Goal: Task Accomplishment & Management: Use online tool/utility

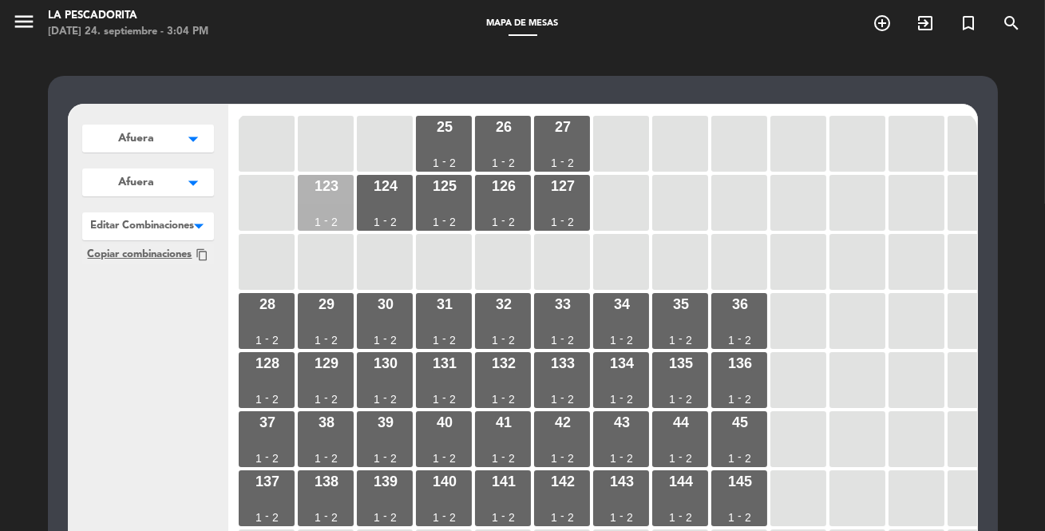
click at [331, 211] on div "123 1 - 2" at bounding box center [326, 203] width 56 height 56
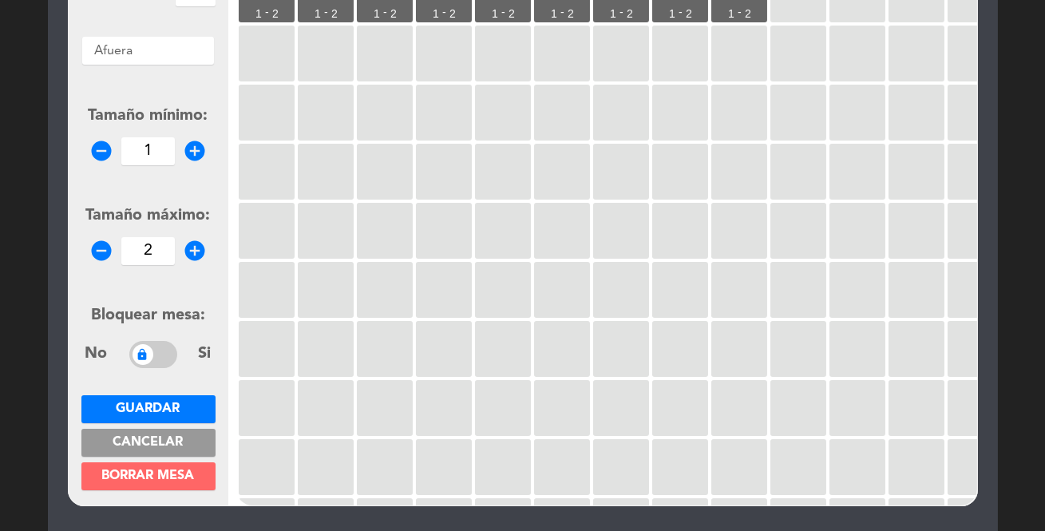
scroll to position [217, 0]
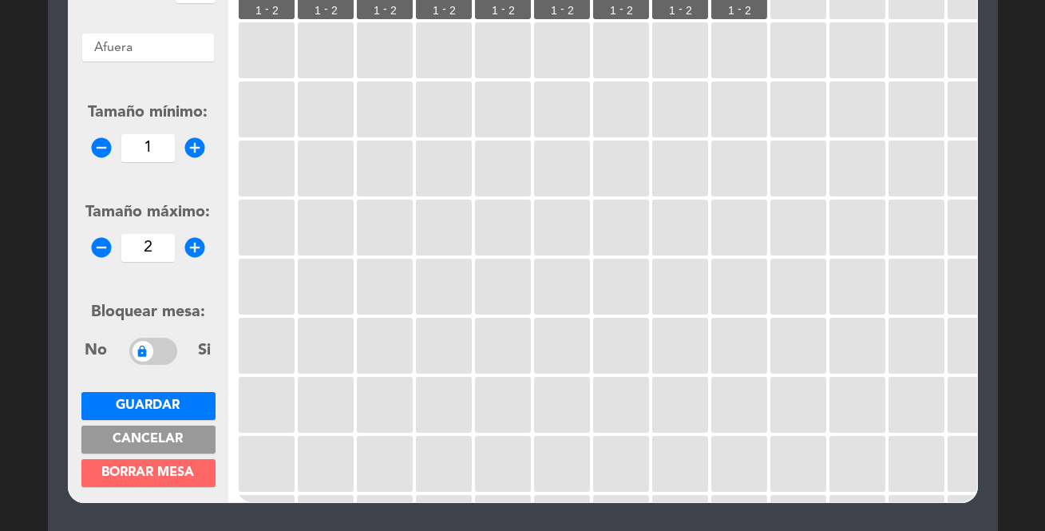
click at [177, 477] on span "Borrar mesa" at bounding box center [148, 472] width 93 height 13
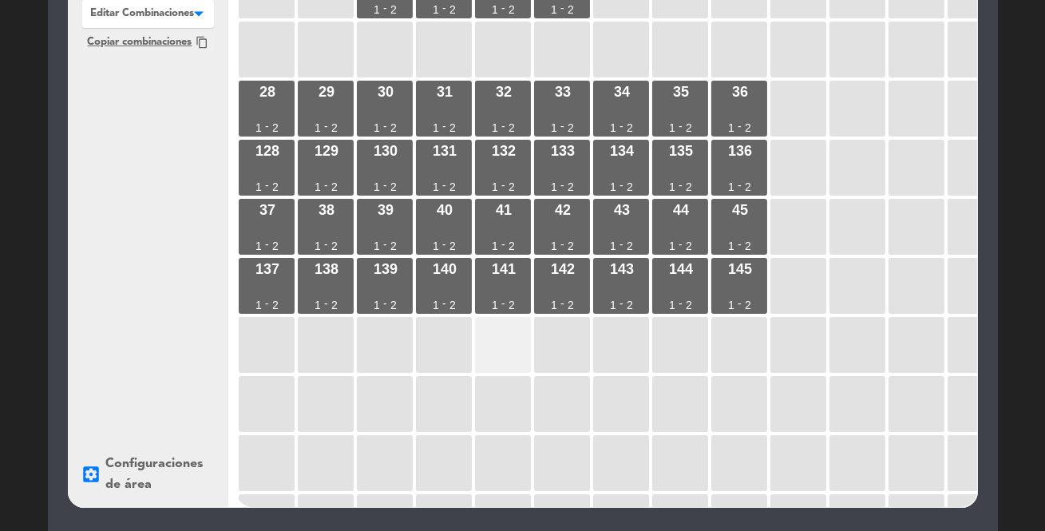
scroll to position [99, 0]
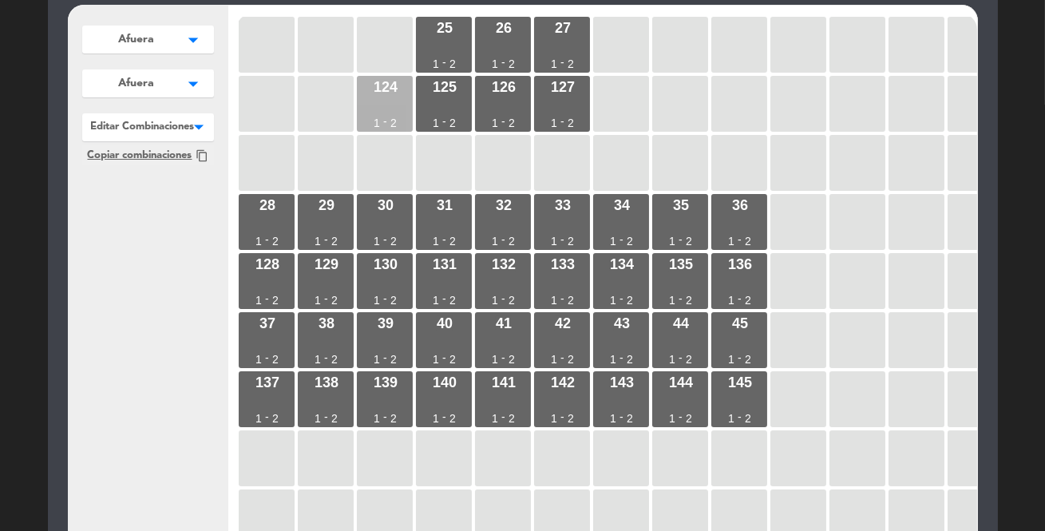
click at [382, 93] on div "124 1 - 2" at bounding box center [385, 104] width 56 height 56
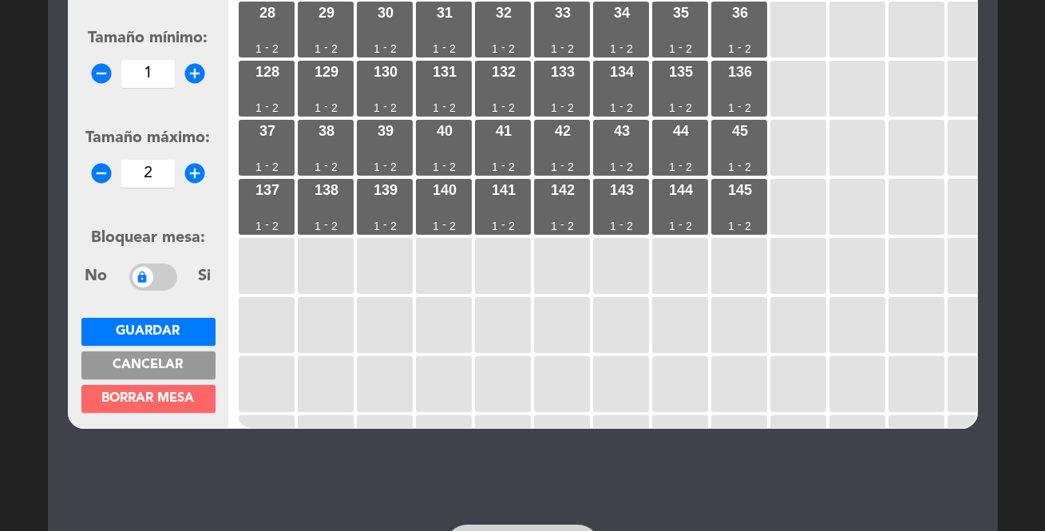
scroll to position [317, 0]
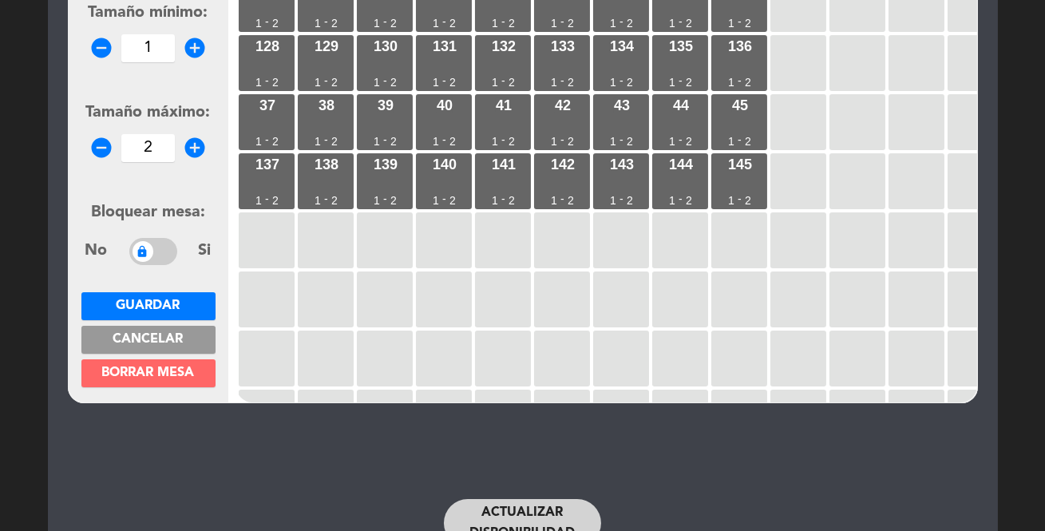
click at [179, 373] on span "Borrar mesa" at bounding box center [148, 372] width 93 height 13
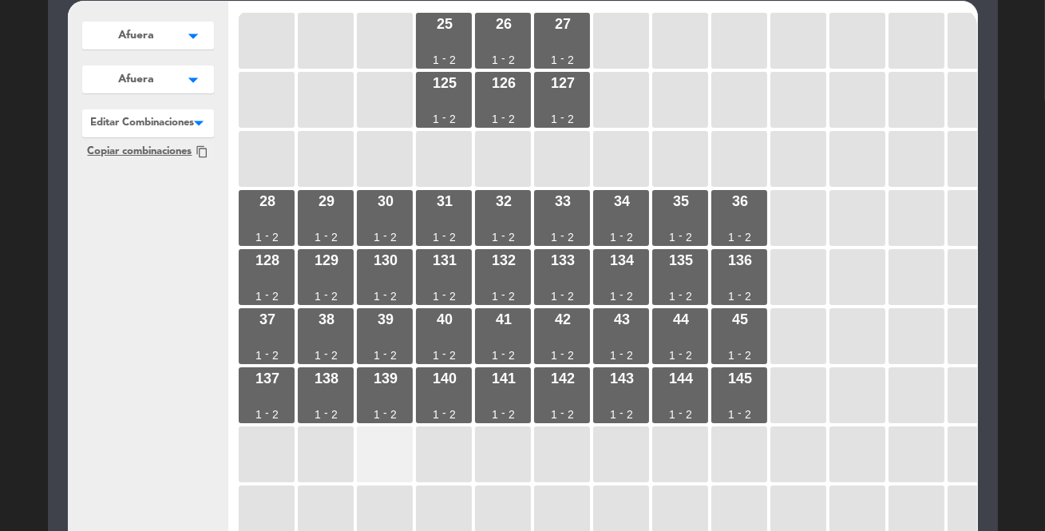
scroll to position [30, 0]
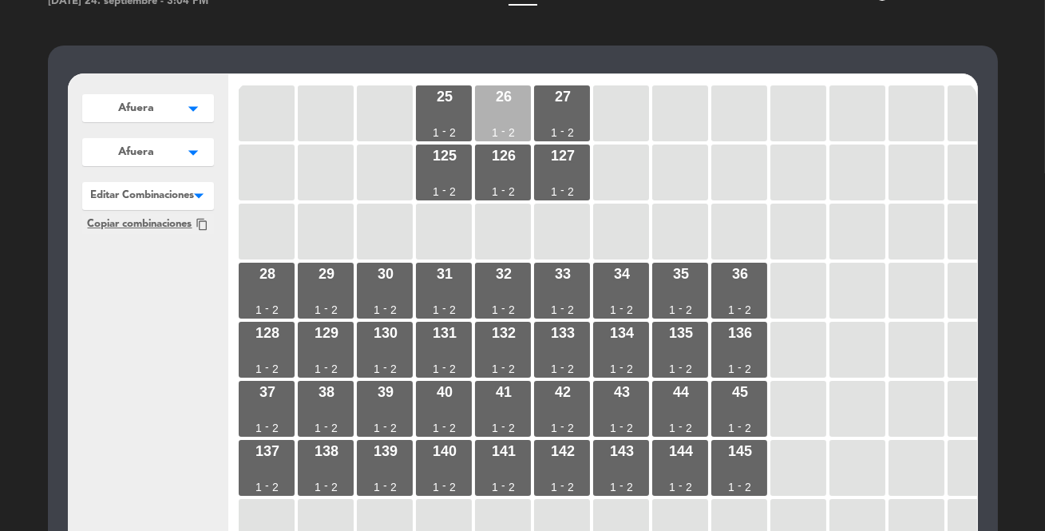
click at [516, 114] on div "26 1 - 2" at bounding box center [503, 113] width 56 height 56
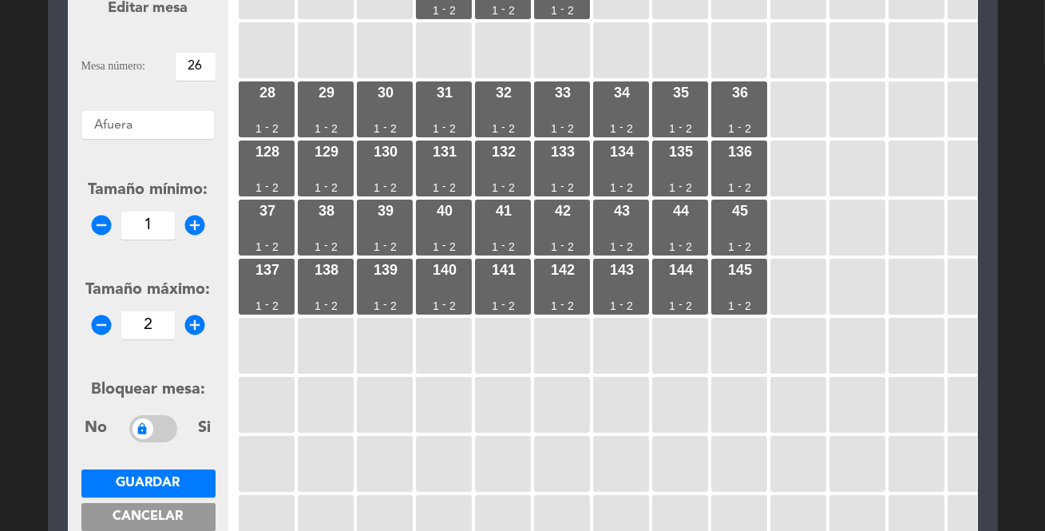
scroll to position [176, 0]
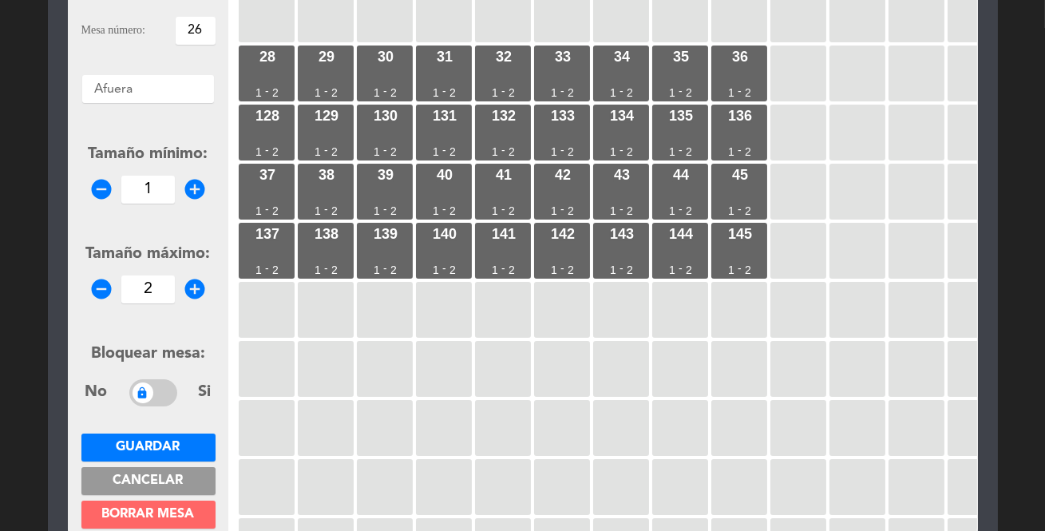
click at [157, 511] on span "Borrar mesa" at bounding box center [148, 514] width 93 height 13
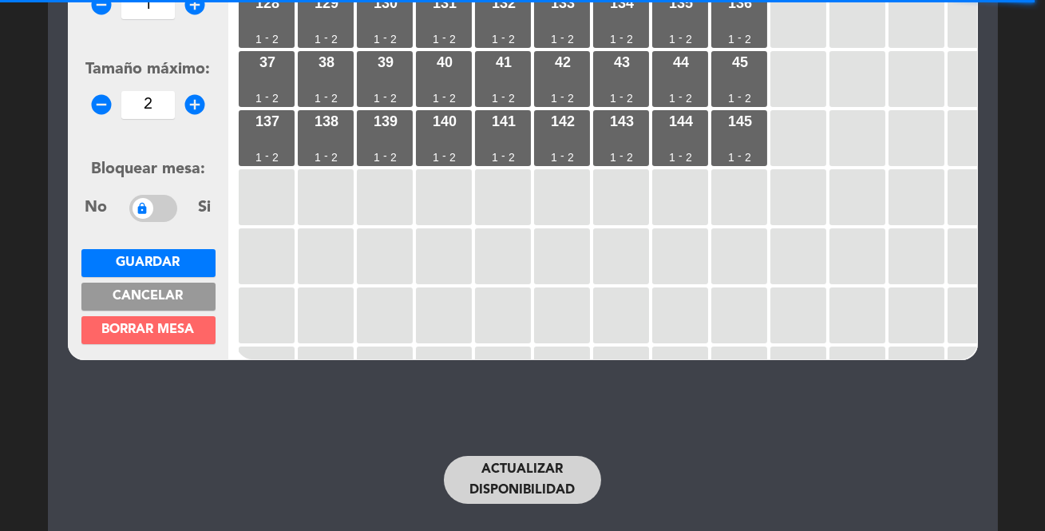
scroll to position [393, 0]
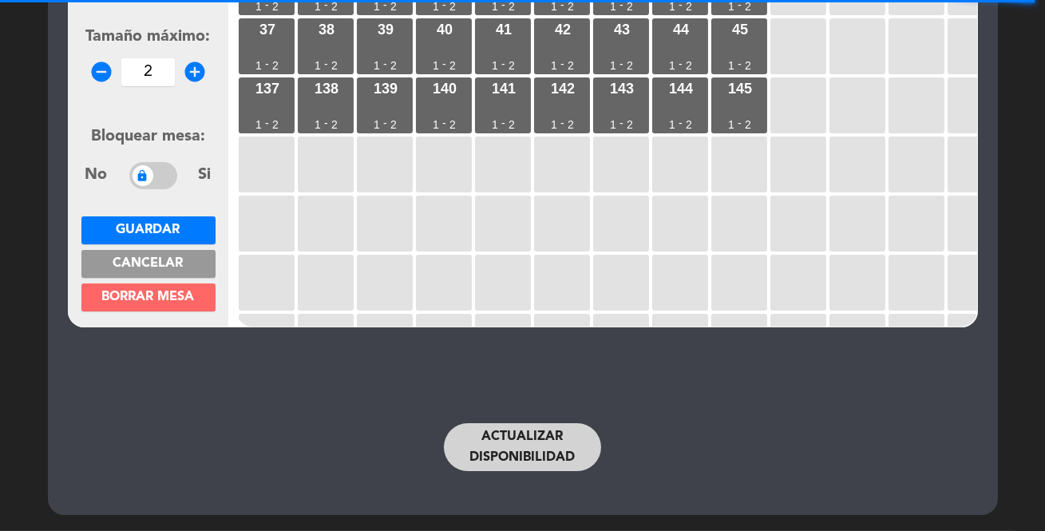
click at [170, 295] on span "Borrar mesa" at bounding box center [148, 297] width 93 height 13
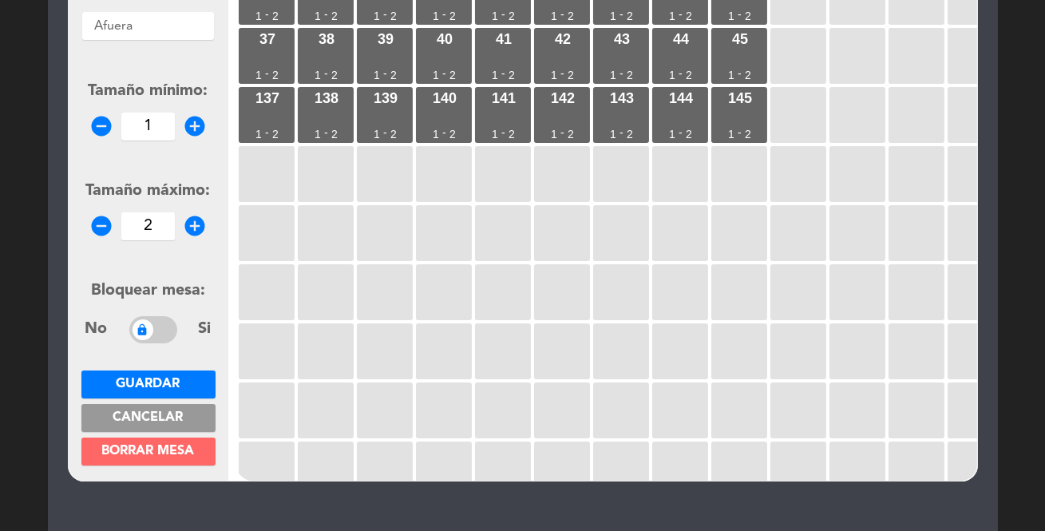
scroll to position [247, 0]
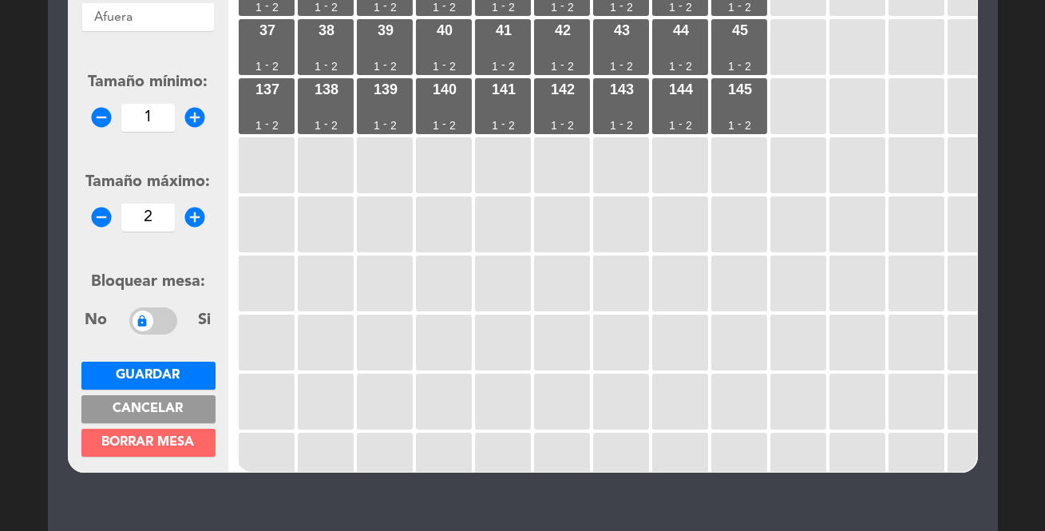
click at [144, 441] on span "Borrar mesa" at bounding box center [148, 442] width 93 height 13
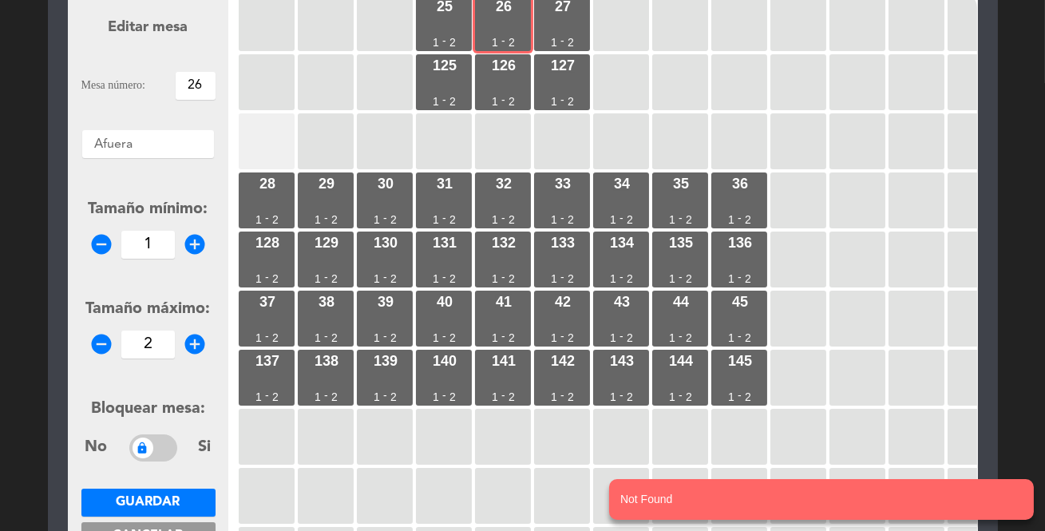
scroll to position [0, 0]
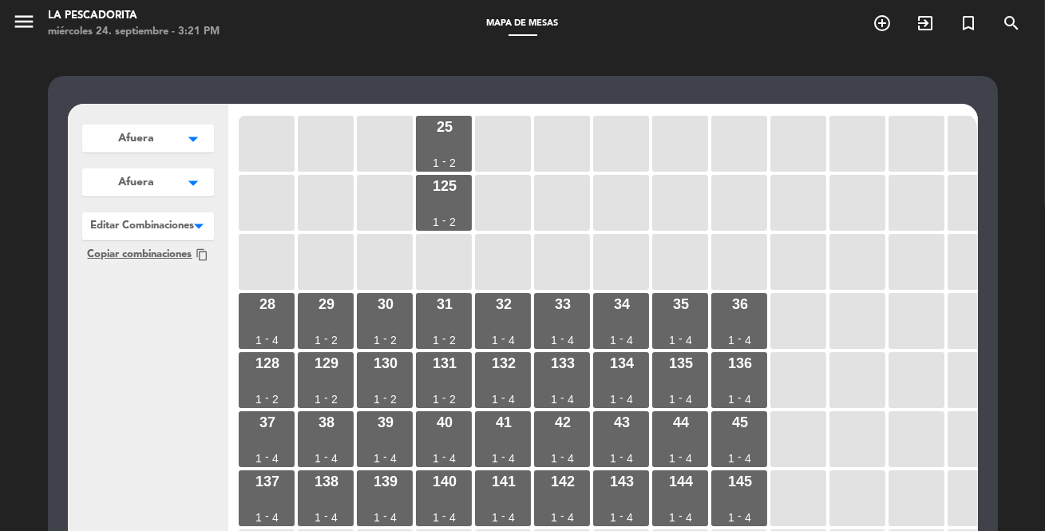
click at [200, 183] on icon "arrow_drop_down" at bounding box center [194, 183] width 24 height 16
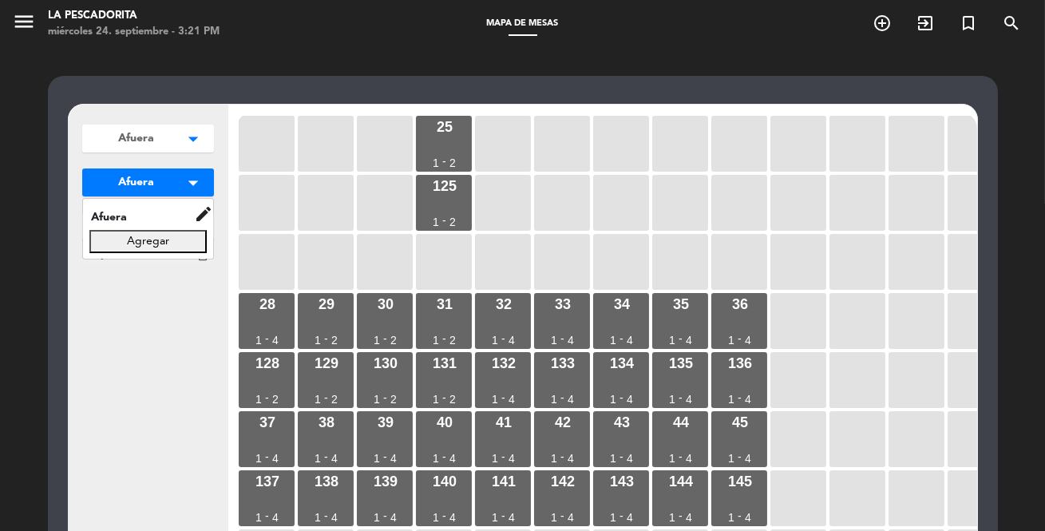
click at [196, 137] on icon "arrow_drop_down" at bounding box center [194, 139] width 24 height 16
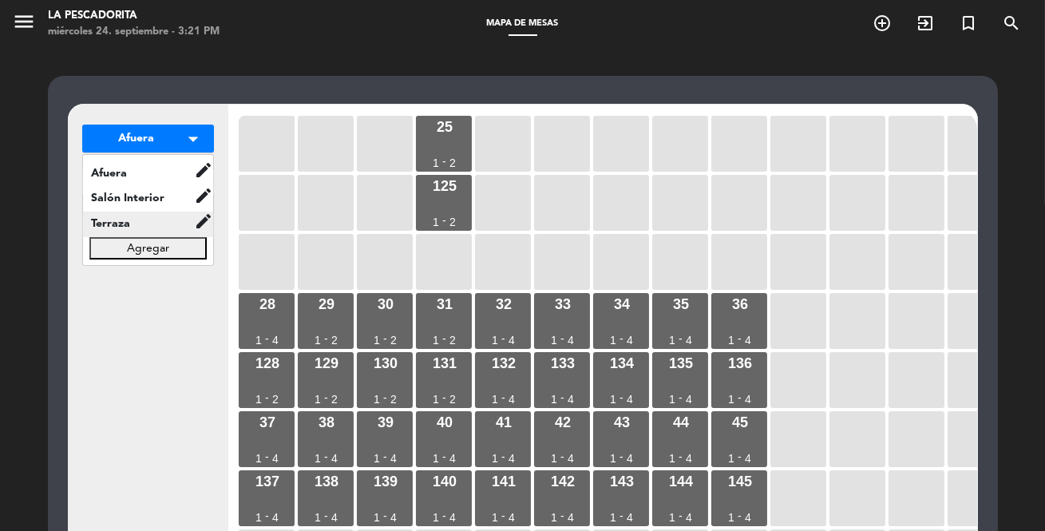
click at [137, 228] on span "Terraza" at bounding box center [138, 224] width 111 height 18
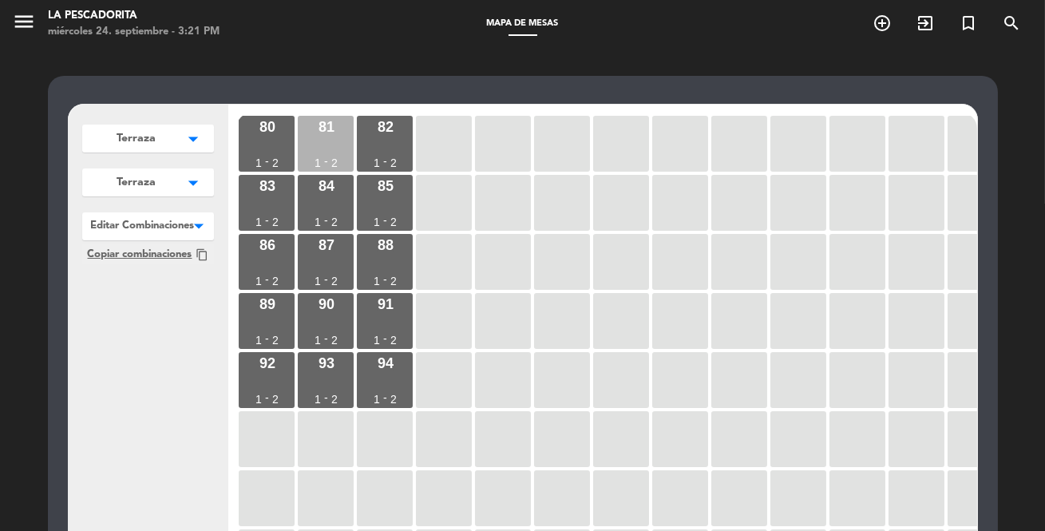
click at [335, 141] on div "81 1 - 2" at bounding box center [326, 144] width 56 height 56
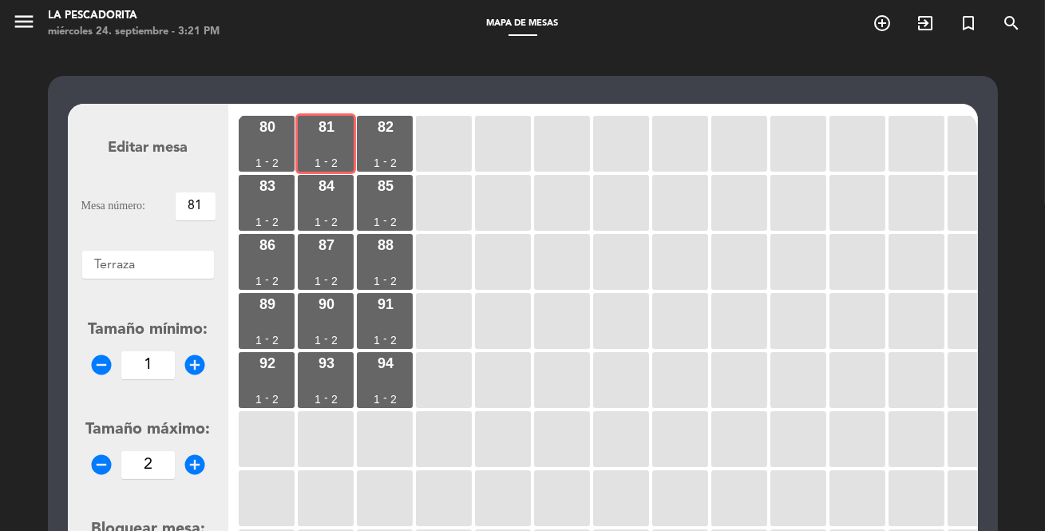
click at [188, 463] on icon "add_circle" at bounding box center [195, 465] width 24 height 24
type input "4"
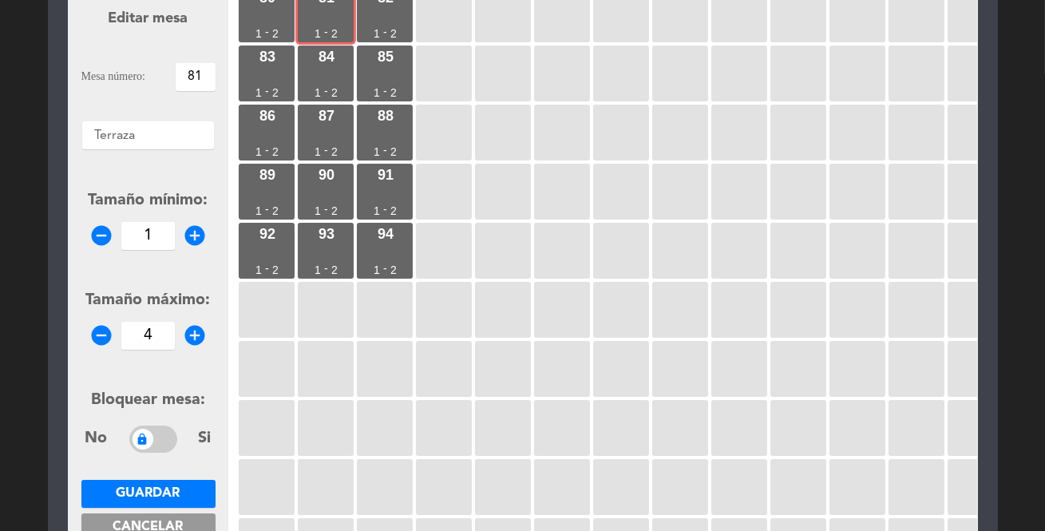
scroll to position [217, 0]
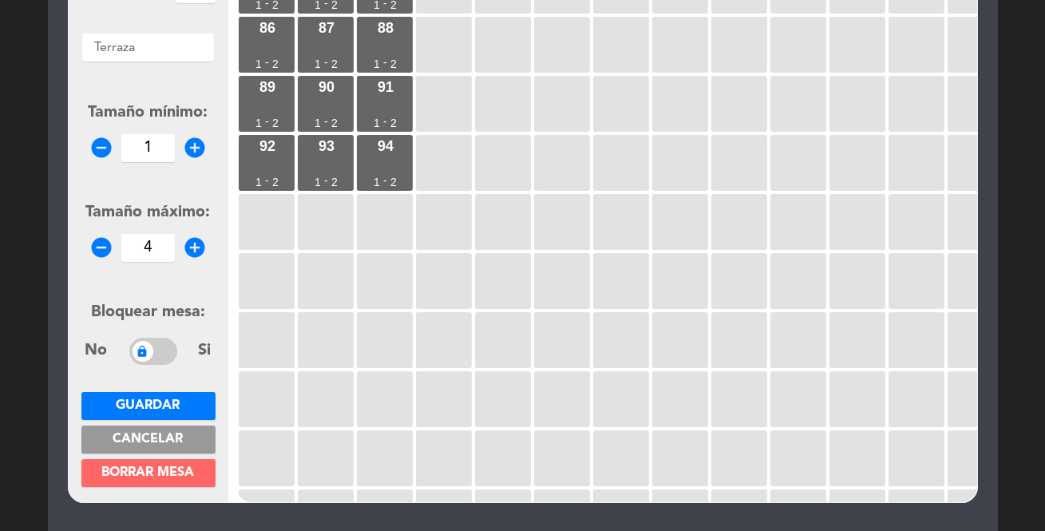
click at [180, 403] on span "Guardar" at bounding box center [149, 405] width 64 height 13
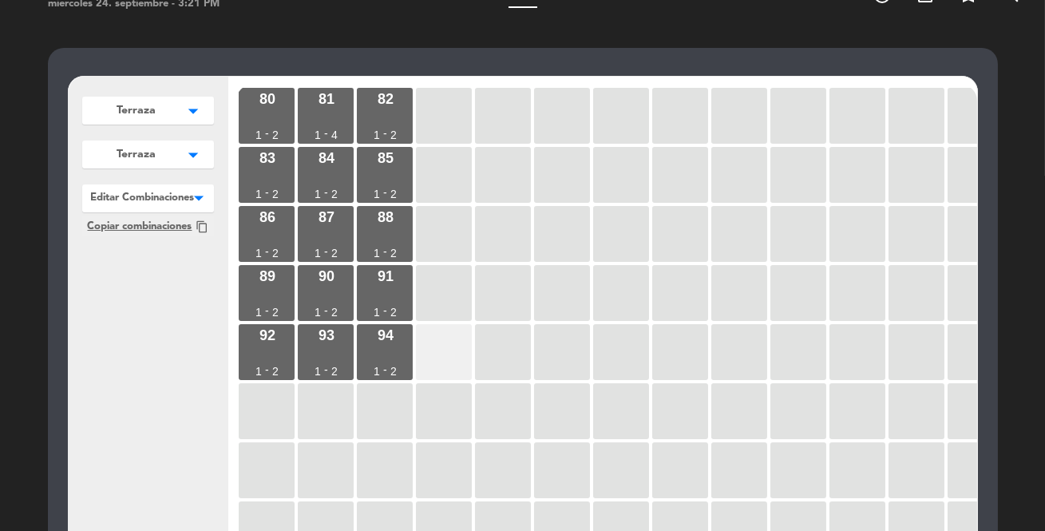
scroll to position [26, 0]
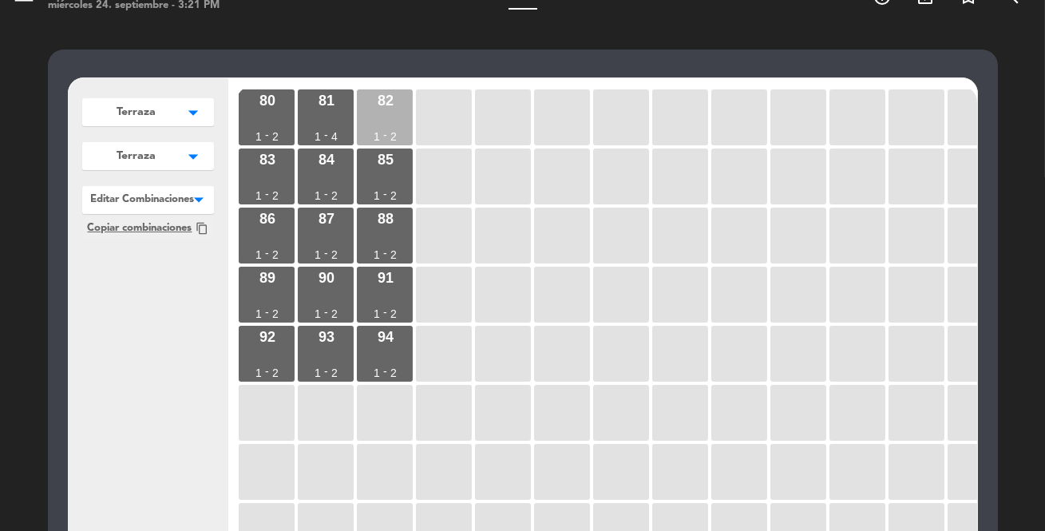
click at [387, 121] on div "82 1 - 2" at bounding box center [385, 117] width 56 height 56
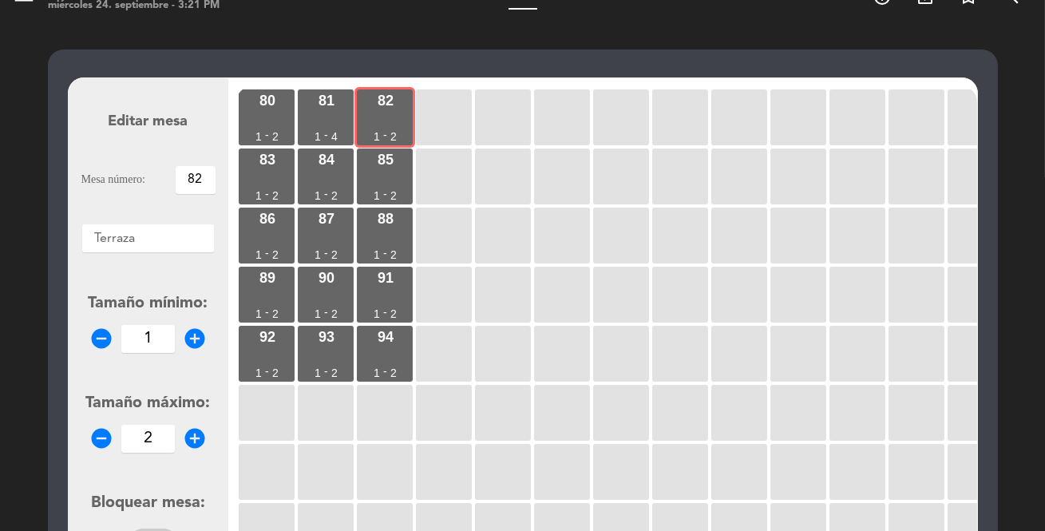
click at [195, 441] on icon "add_circle" at bounding box center [195, 438] width 24 height 24
type input "5"
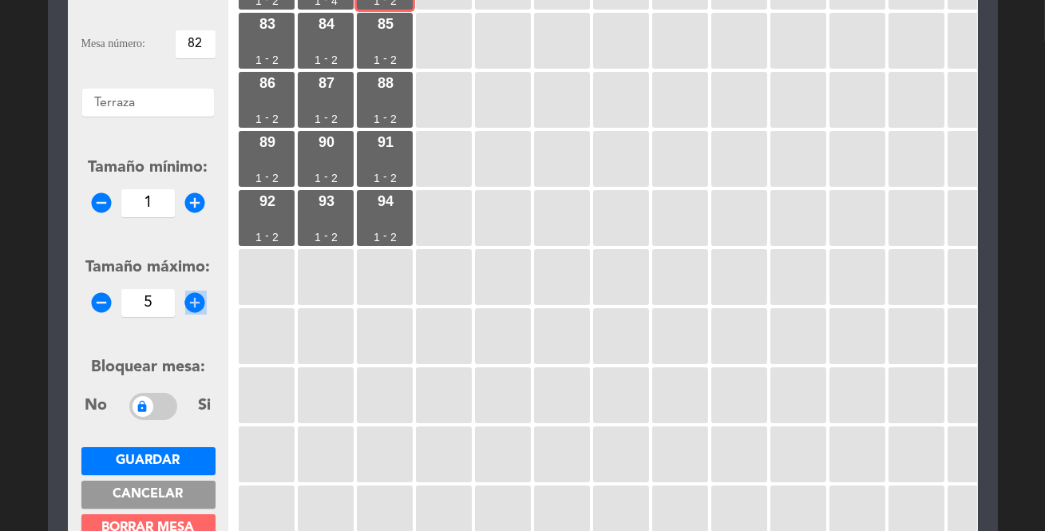
scroll to position [172, 0]
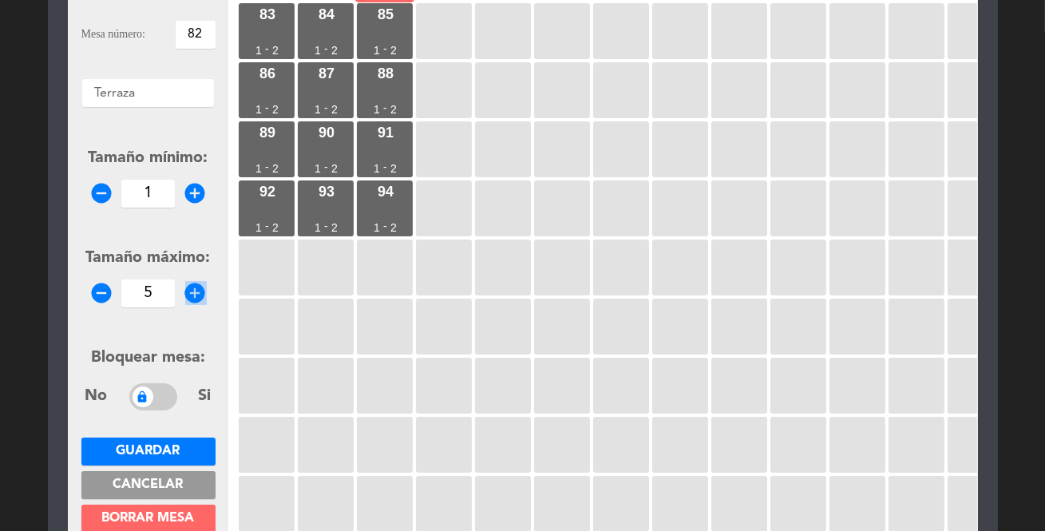
click at [180, 447] on span "Guardar" at bounding box center [149, 451] width 64 height 13
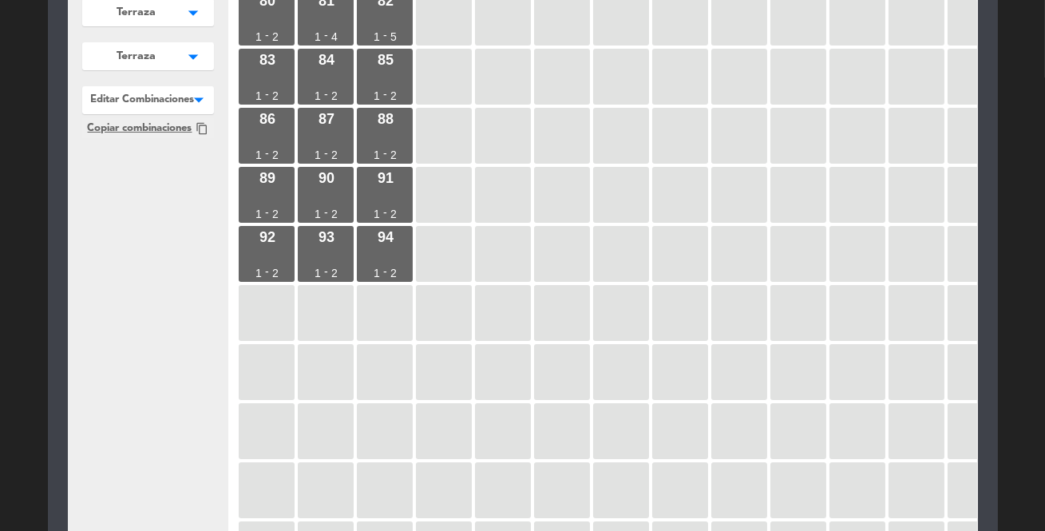
scroll to position [53, 0]
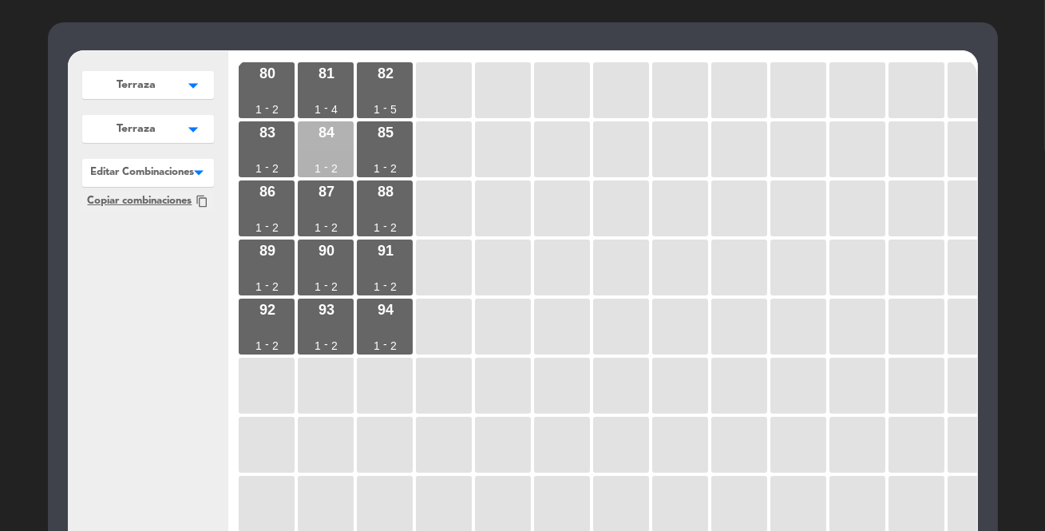
click at [337, 144] on div "84 1 - 2" at bounding box center [326, 149] width 56 height 56
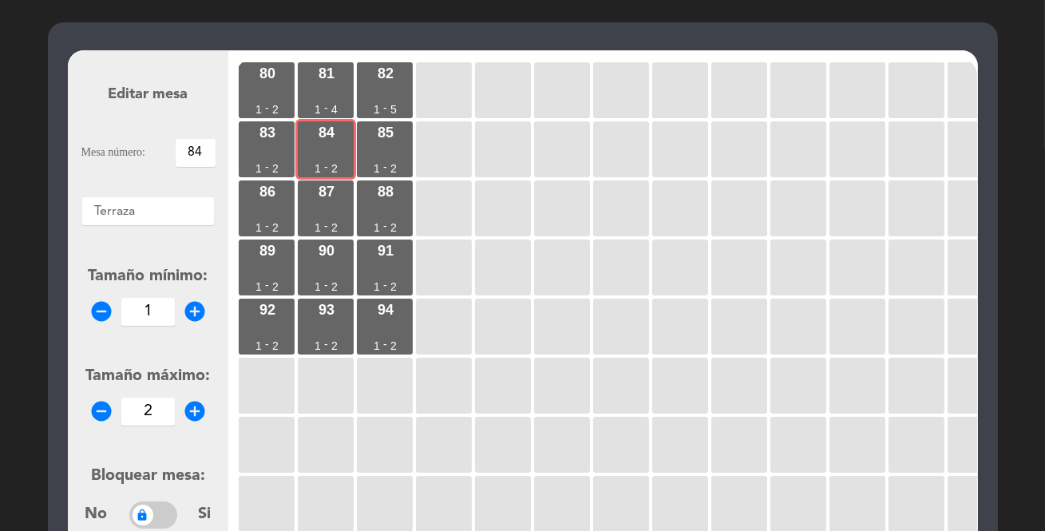
click at [196, 415] on icon "add_circle" at bounding box center [195, 411] width 24 height 24
type input "5"
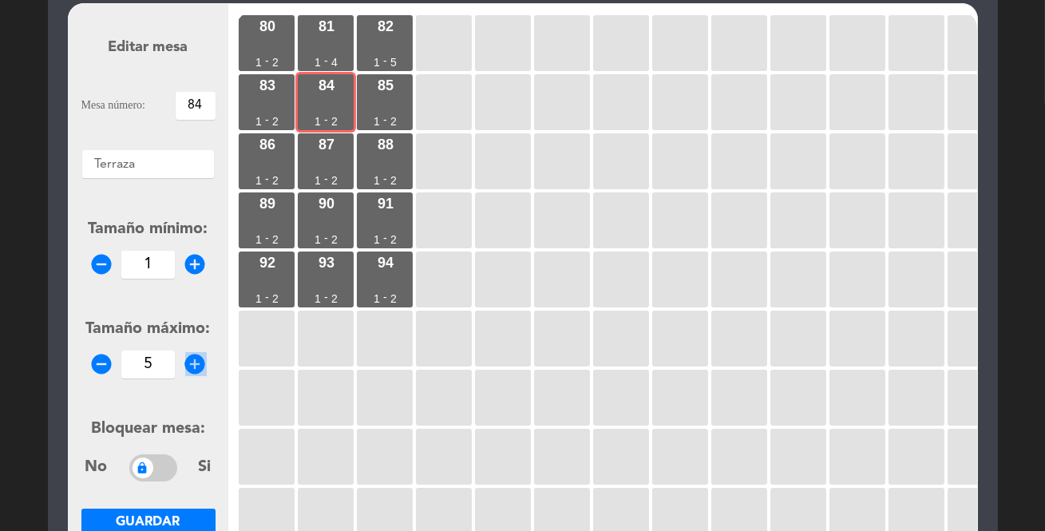
scroll to position [126, 0]
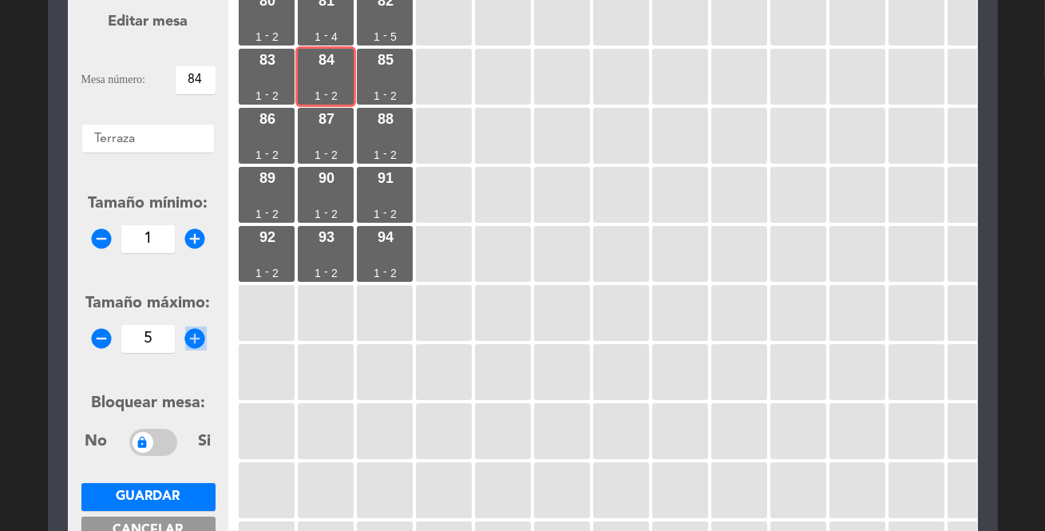
click at [160, 493] on span "Guardar" at bounding box center [149, 496] width 64 height 13
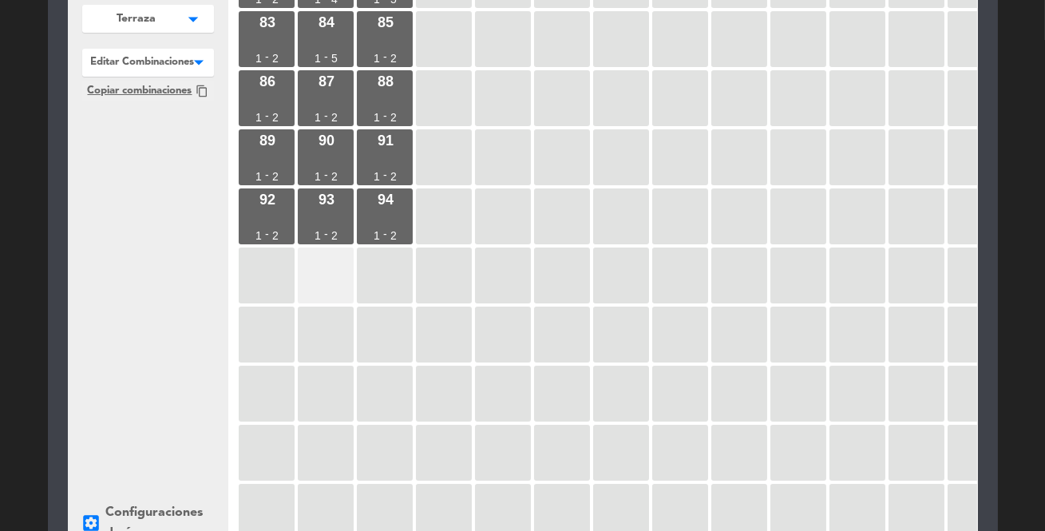
scroll to position [104, 0]
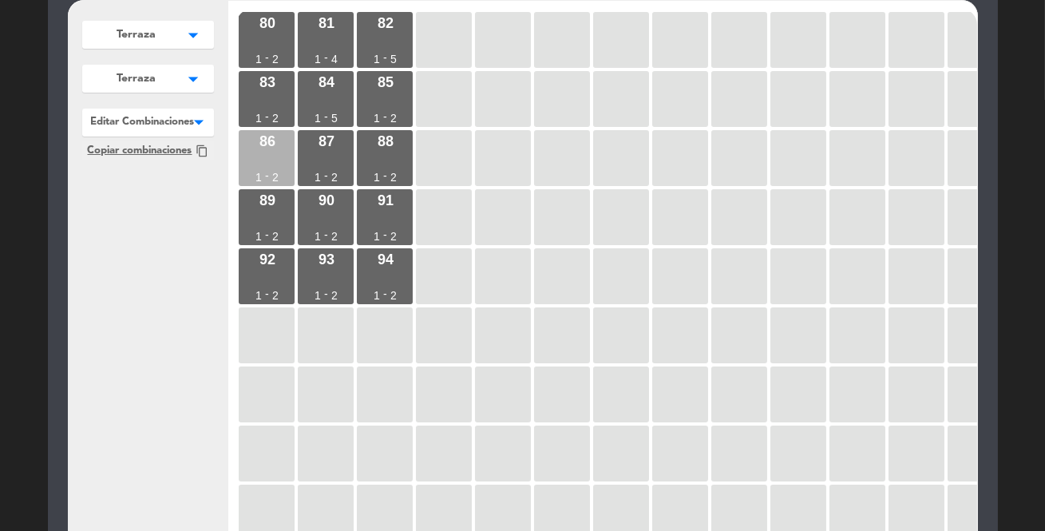
click at [263, 157] on div "86 1 - 2" at bounding box center [267, 158] width 56 height 56
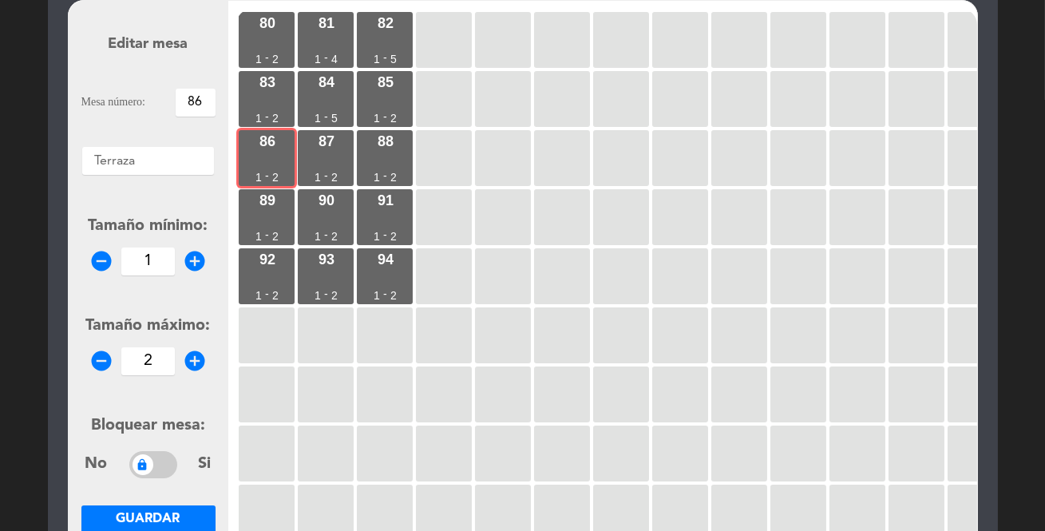
click at [192, 360] on icon "add_circle" at bounding box center [195, 361] width 24 height 24
type input "5"
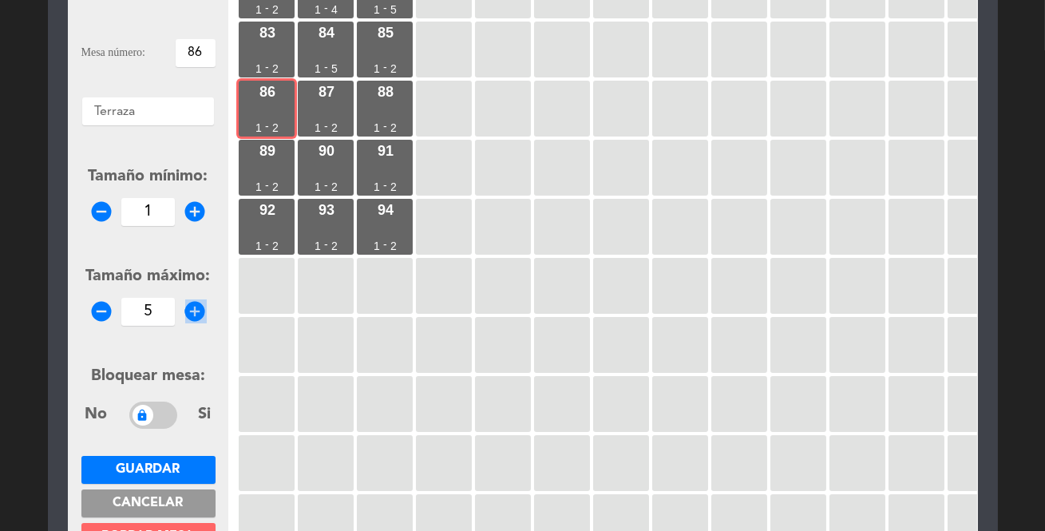
scroll to position [176, 0]
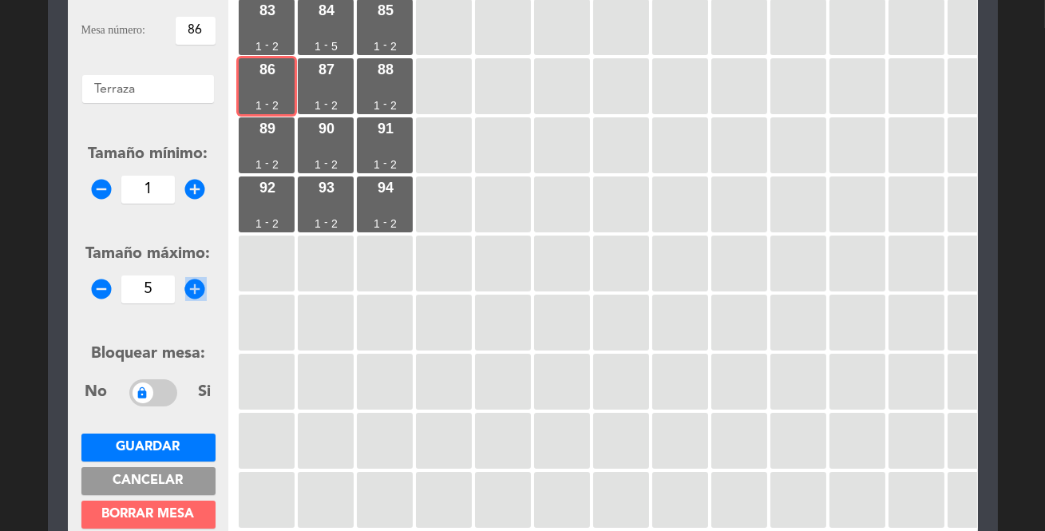
click at [176, 441] on span "Guardar" at bounding box center [149, 447] width 64 height 13
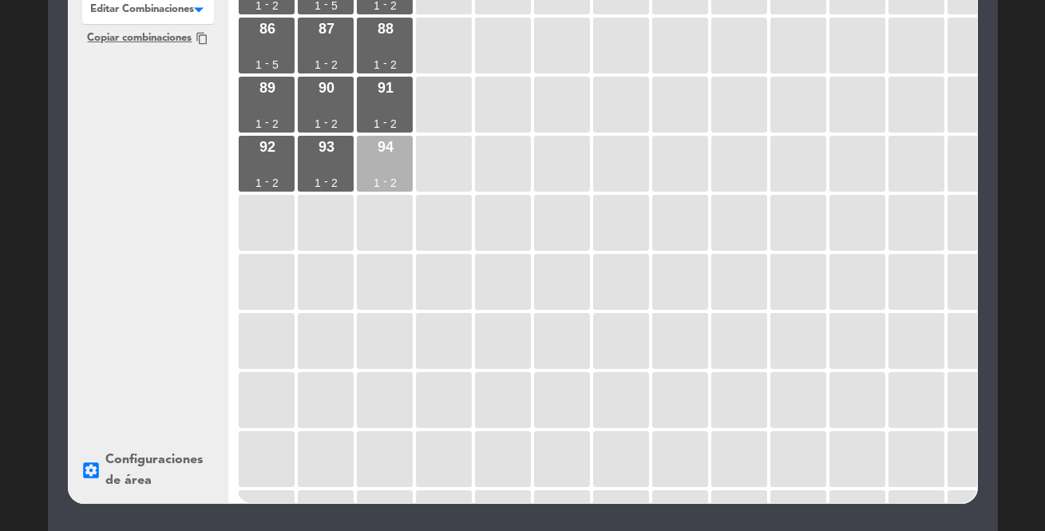
scroll to position [130, 0]
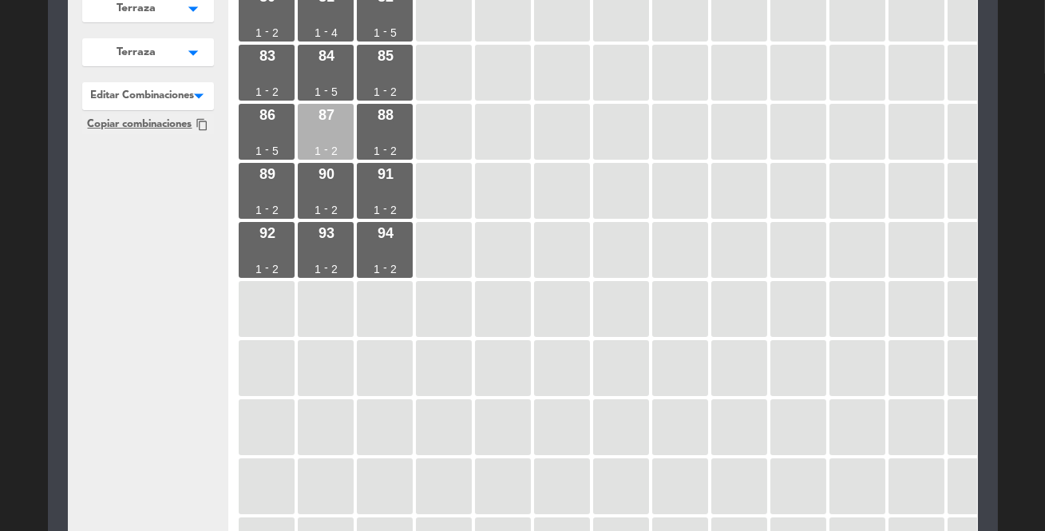
click at [332, 126] on div "87 1 - 2" at bounding box center [326, 132] width 56 height 56
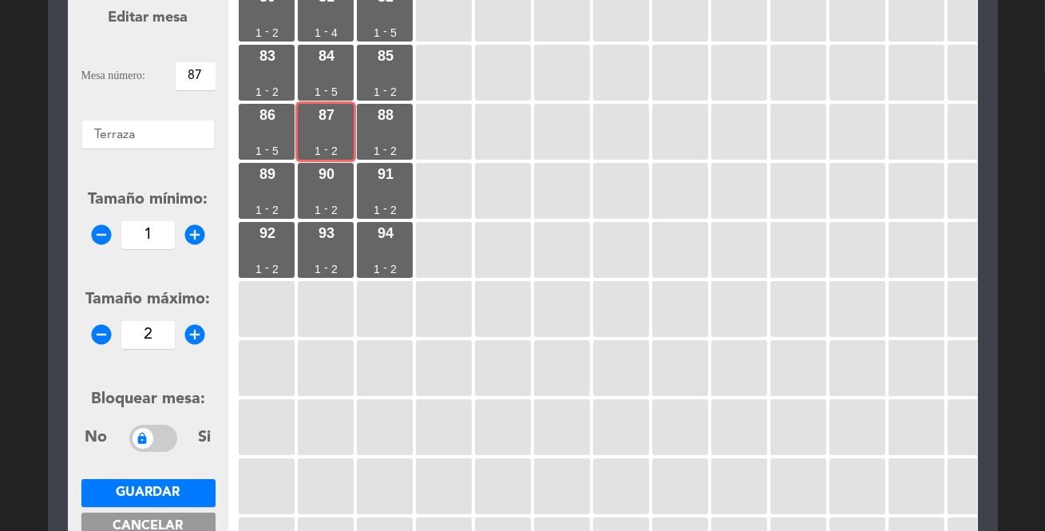
click at [196, 340] on icon "add_circle" at bounding box center [195, 335] width 24 height 24
type input "5"
click at [176, 481] on button "Guardar" at bounding box center [148, 493] width 134 height 28
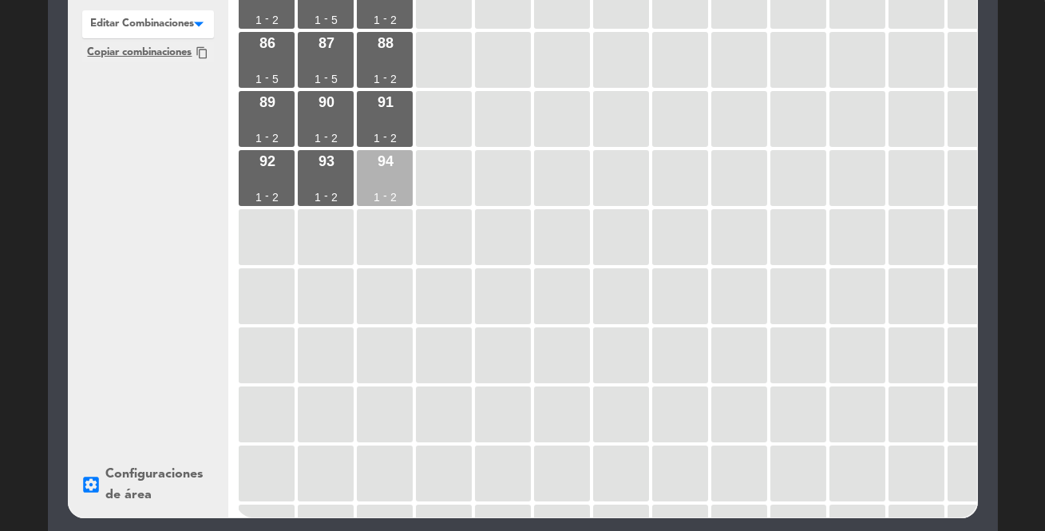
scroll to position [180, 0]
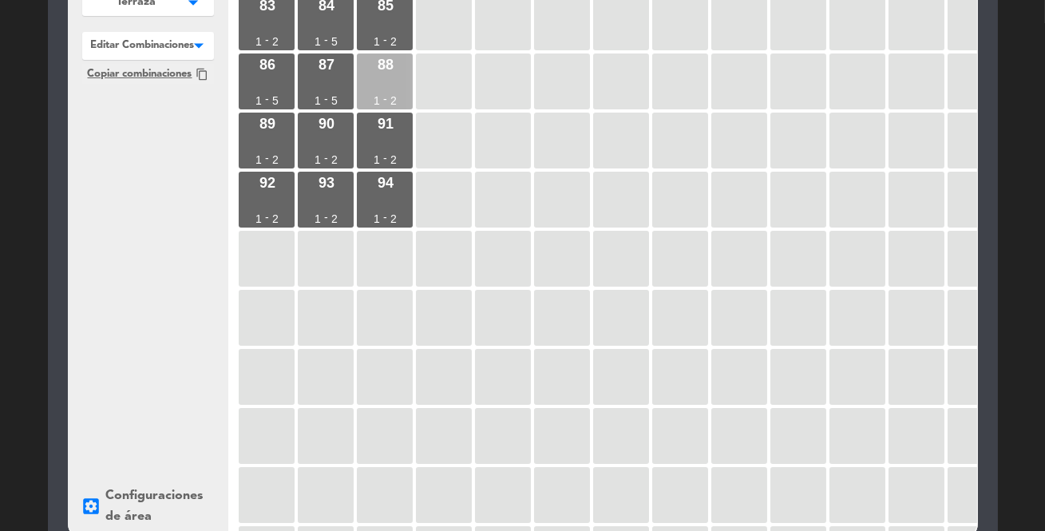
click at [398, 81] on div "88 1 - 2" at bounding box center [385, 81] width 56 height 56
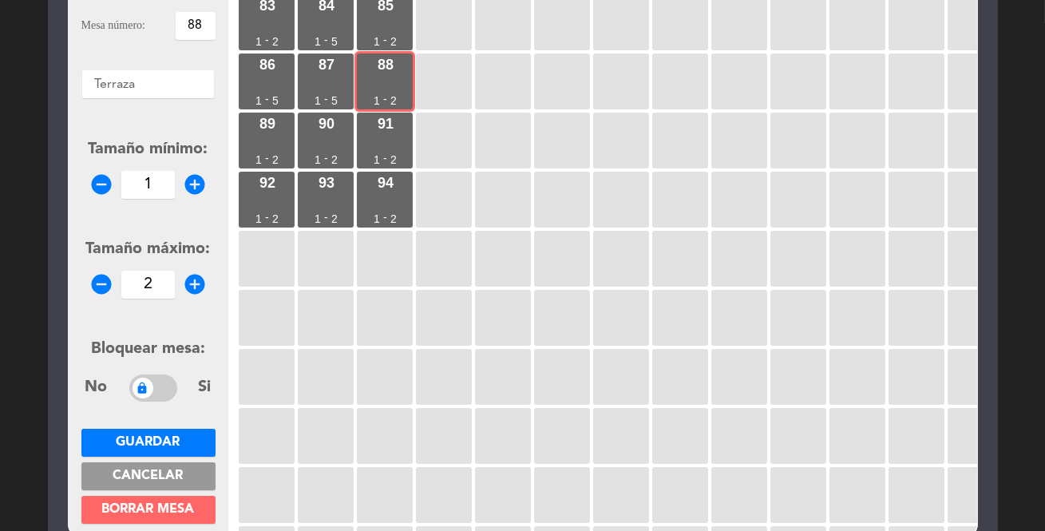
click at [191, 279] on icon "add_circle" at bounding box center [195, 284] width 24 height 24
type input "5"
click at [175, 437] on span "Guardar" at bounding box center [149, 442] width 64 height 13
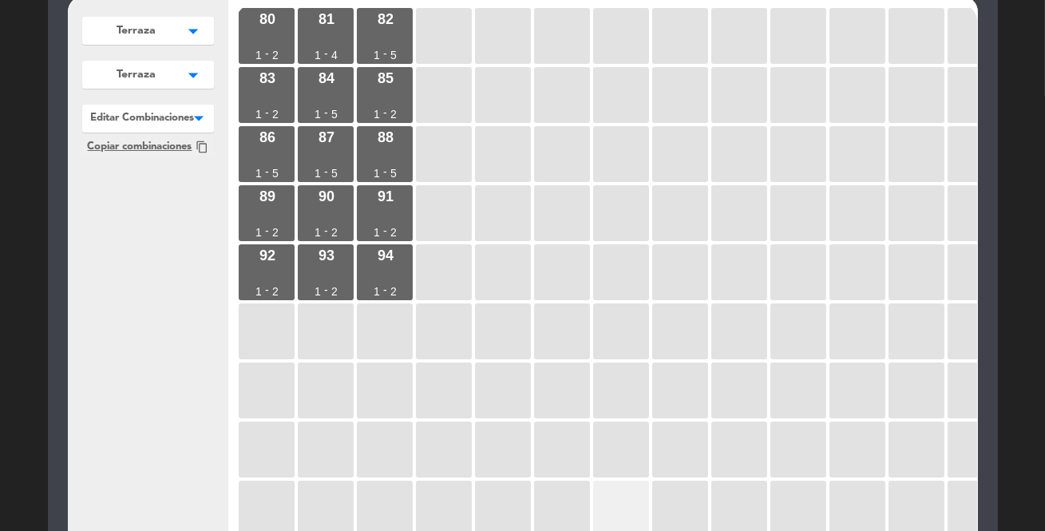
scroll to position [62, 0]
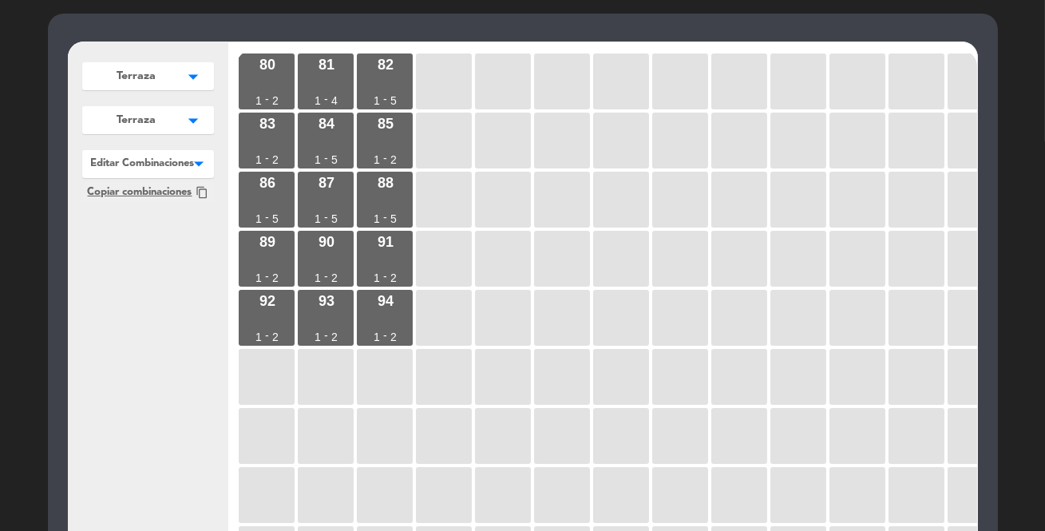
click at [176, 81] on button "Terraza arrow_drop_down" at bounding box center [148, 76] width 132 height 28
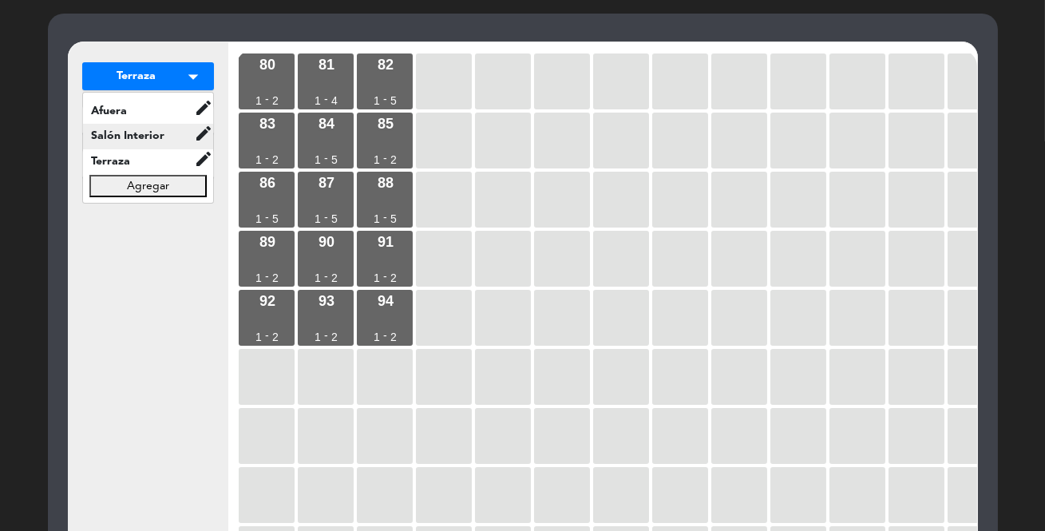
click at [121, 144] on div "Salón Interior edit renombrar borrar" at bounding box center [148, 137] width 130 height 26
click at [144, 133] on span "Salón Interior" at bounding box center [138, 136] width 111 height 18
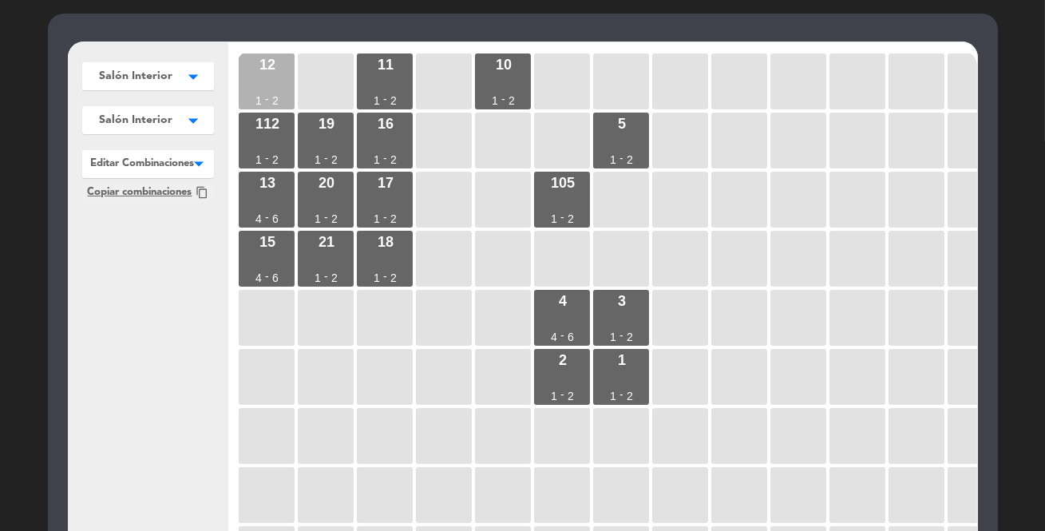
click at [269, 77] on div "12 1 - 2" at bounding box center [267, 81] width 56 height 56
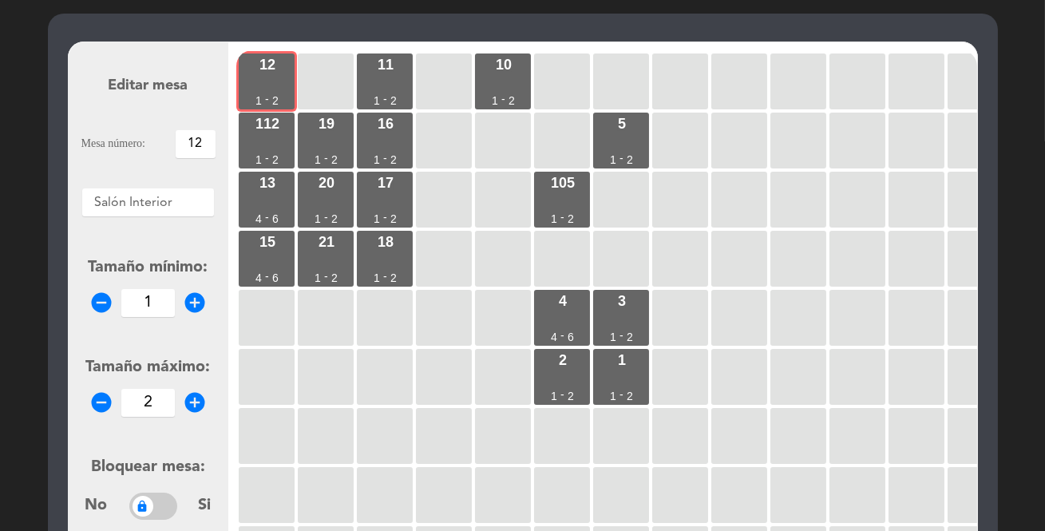
click at [199, 406] on icon "add_circle" at bounding box center [195, 402] width 24 height 24
type input "4"
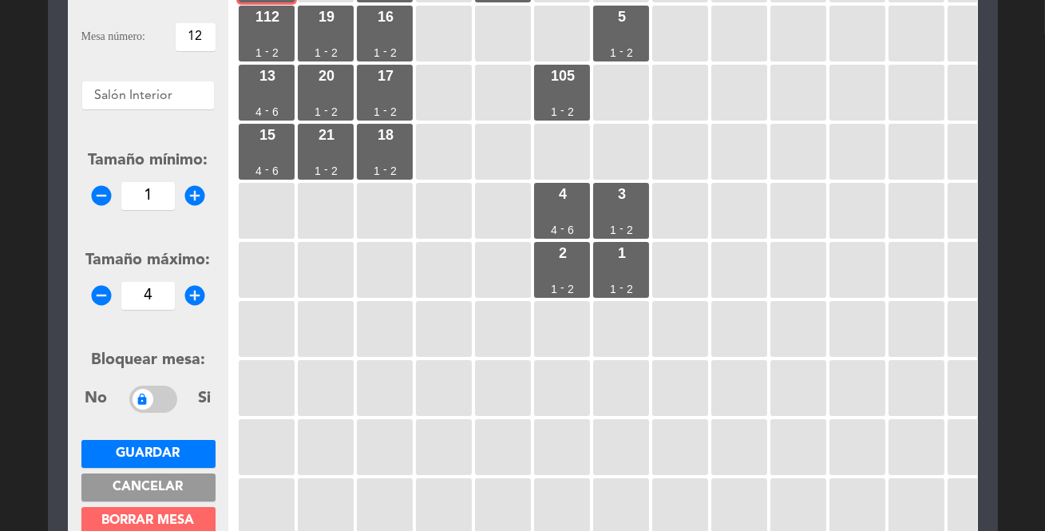
scroll to position [208, 0]
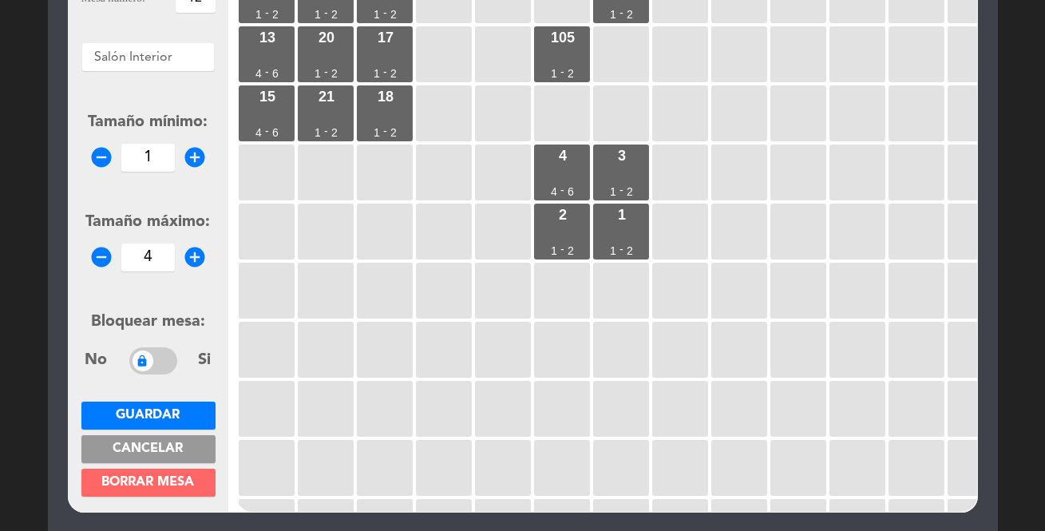
click at [173, 414] on span "Guardar" at bounding box center [149, 415] width 64 height 13
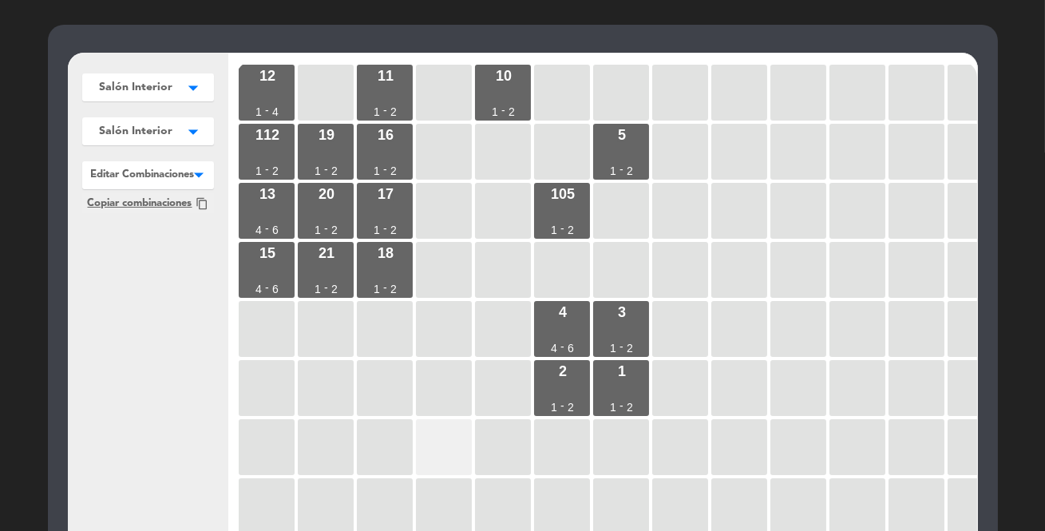
scroll to position [17, 0]
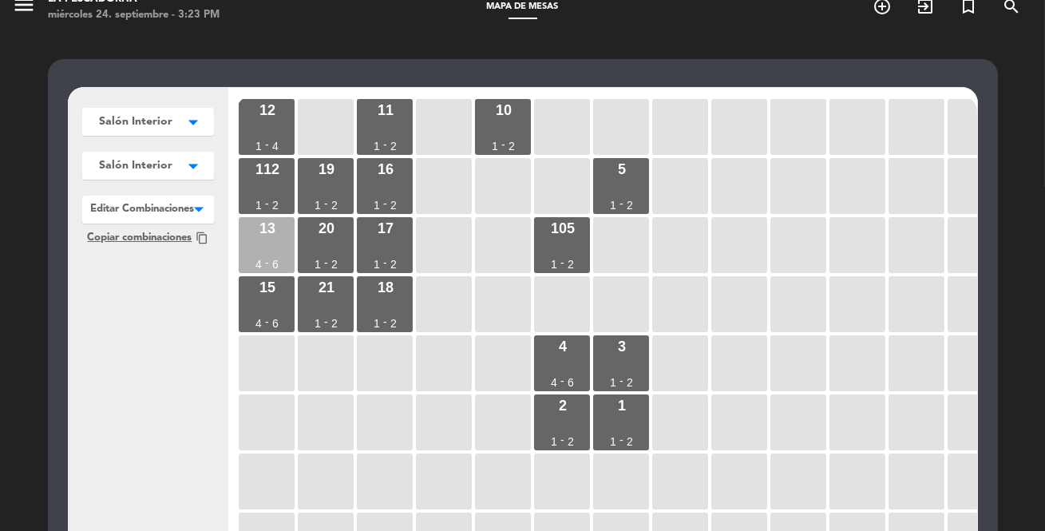
click at [277, 251] on div "13 4 - 6" at bounding box center [267, 245] width 56 height 56
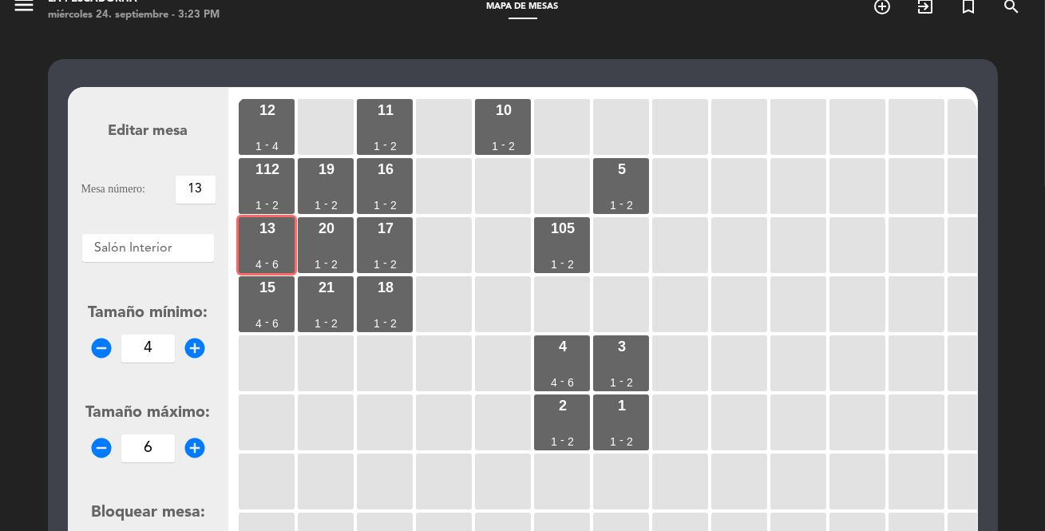
click at [97, 344] on icon "remove_circle" at bounding box center [101, 348] width 24 height 24
type input "2"
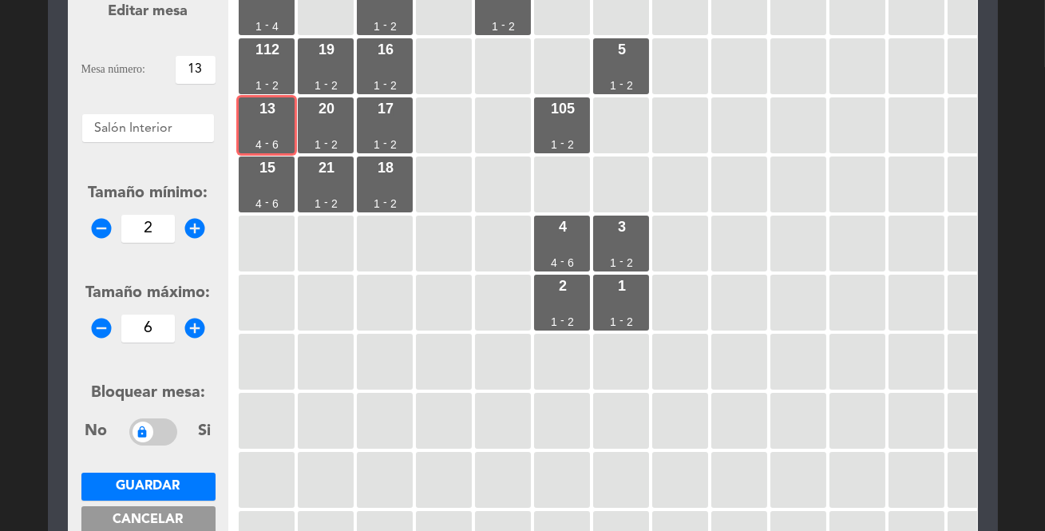
scroll to position [162, 0]
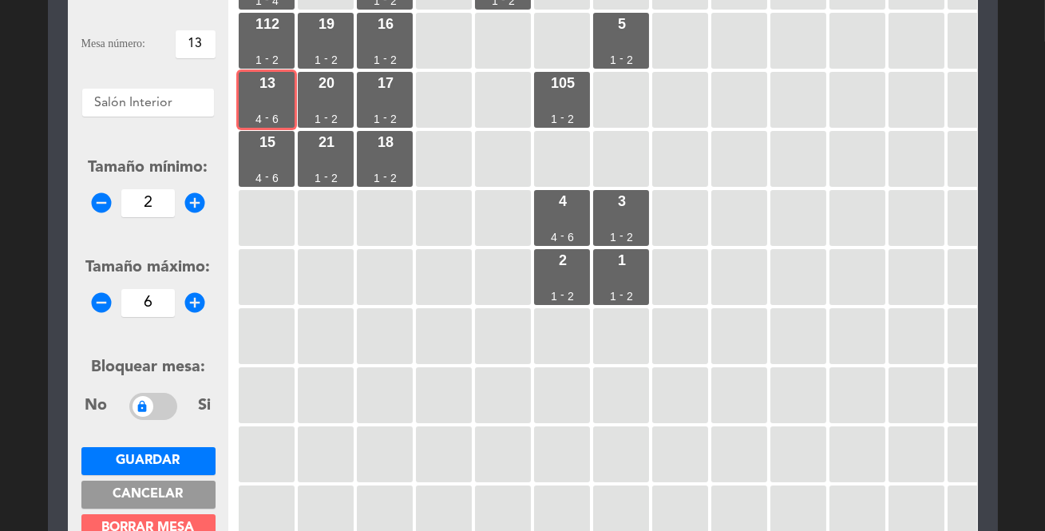
click at [170, 454] on span "Guardar" at bounding box center [149, 460] width 64 height 13
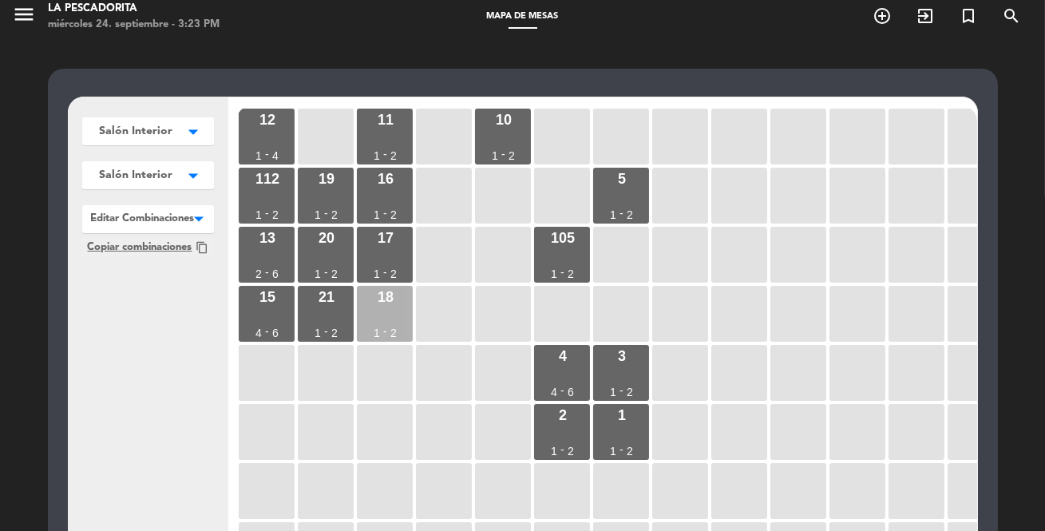
scroll to position [0, 0]
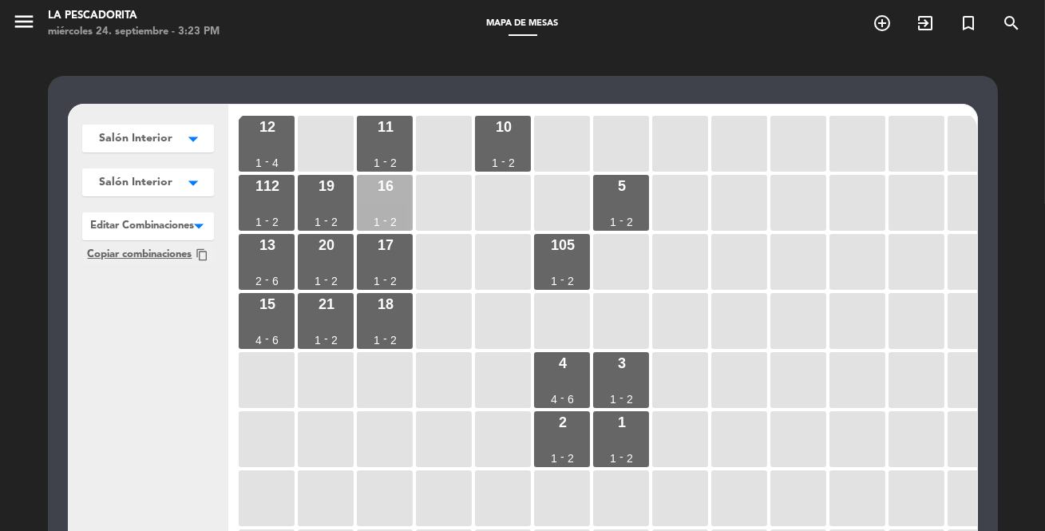
click at [398, 208] on div "16 1 - 2" at bounding box center [385, 203] width 56 height 56
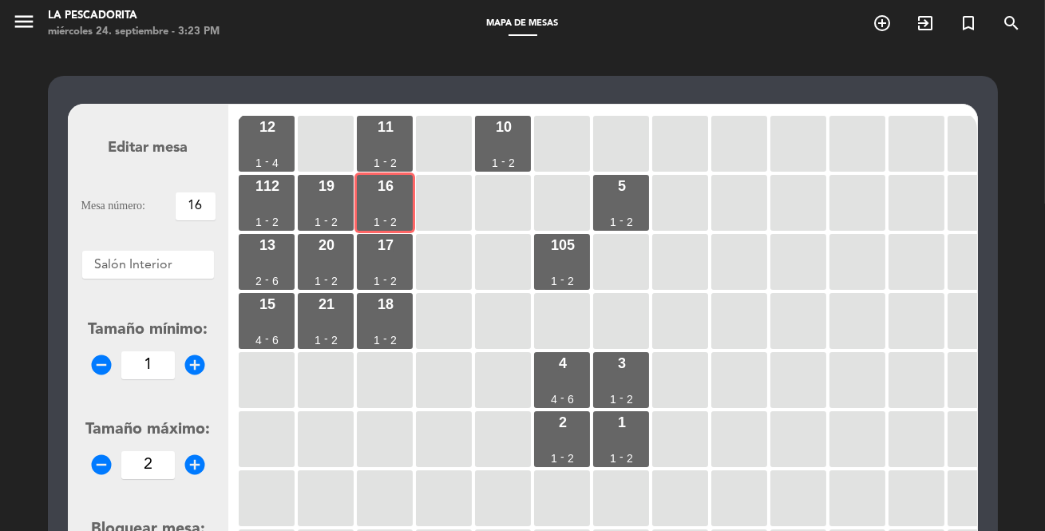
click at [186, 463] on icon "add_circle" at bounding box center [195, 465] width 24 height 24
type input "4"
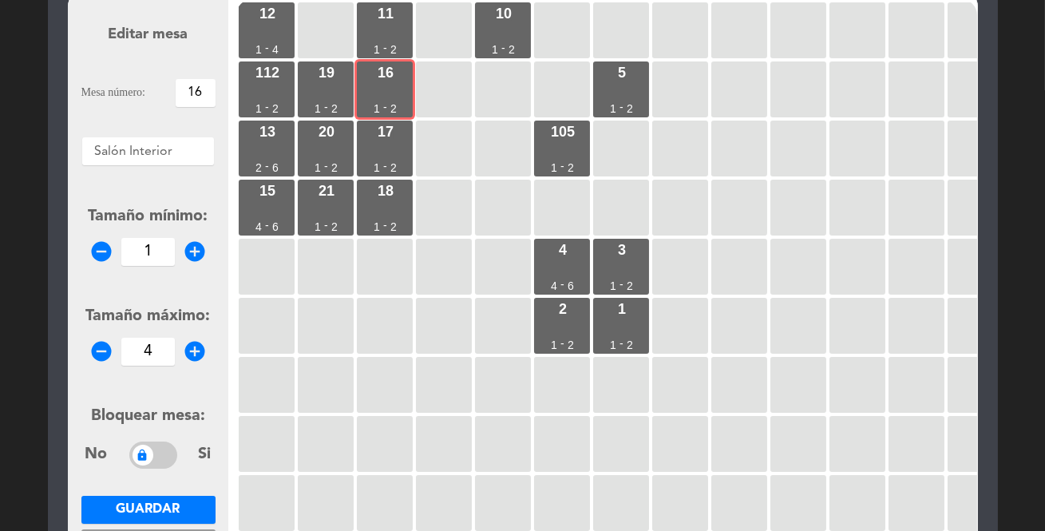
scroll to position [144, 0]
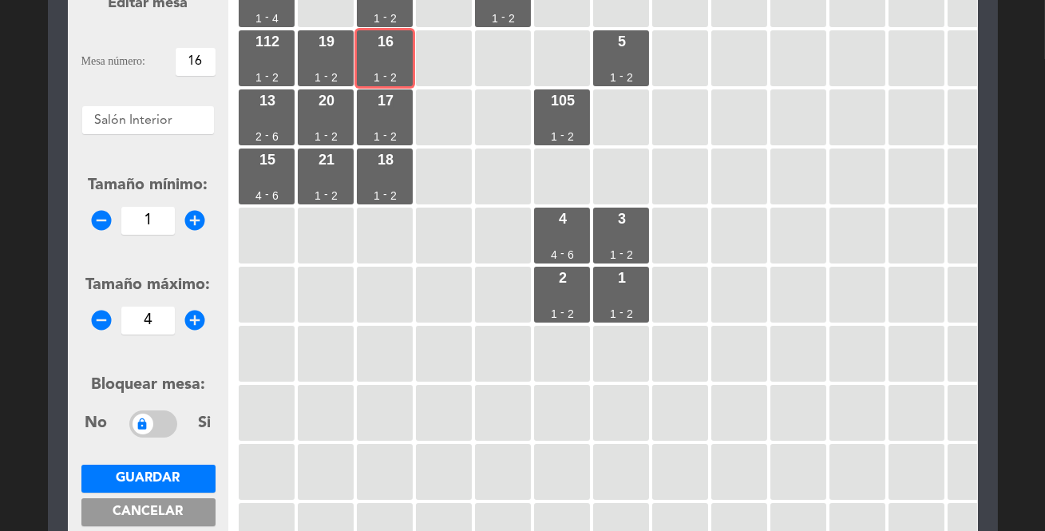
click at [169, 476] on span "Guardar" at bounding box center [149, 478] width 64 height 13
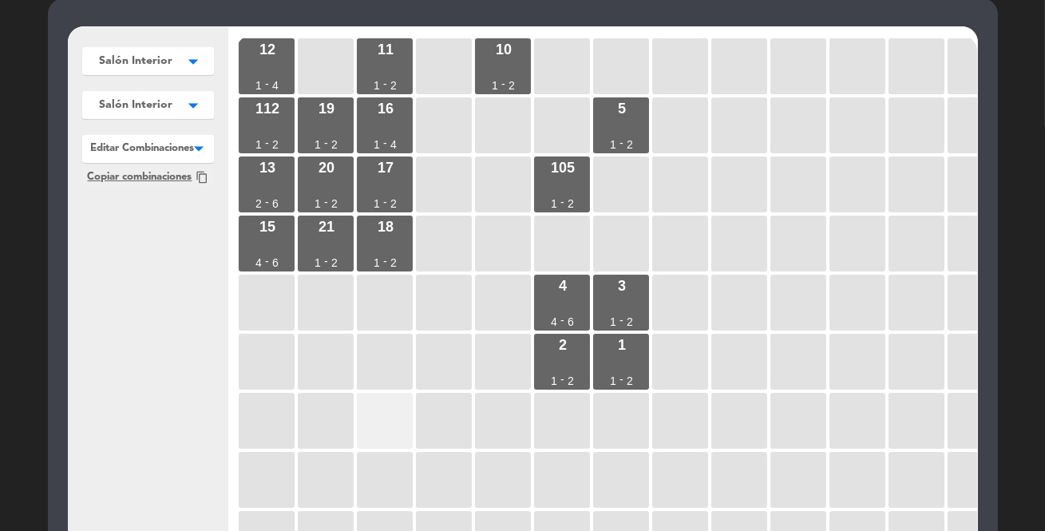
scroll to position [49, 0]
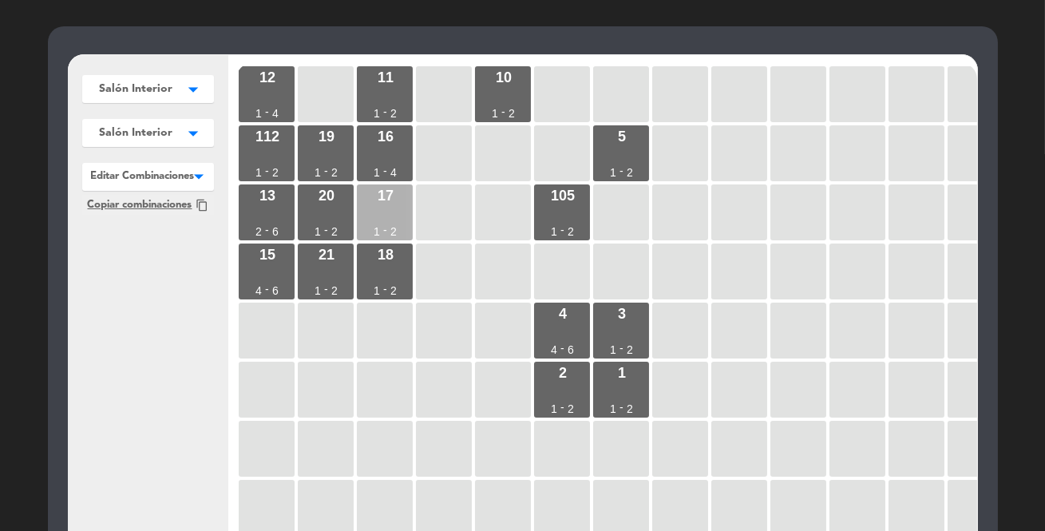
click at [390, 220] on div "17 1 - 2" at bounding box center [385, 212] width 56 height 56
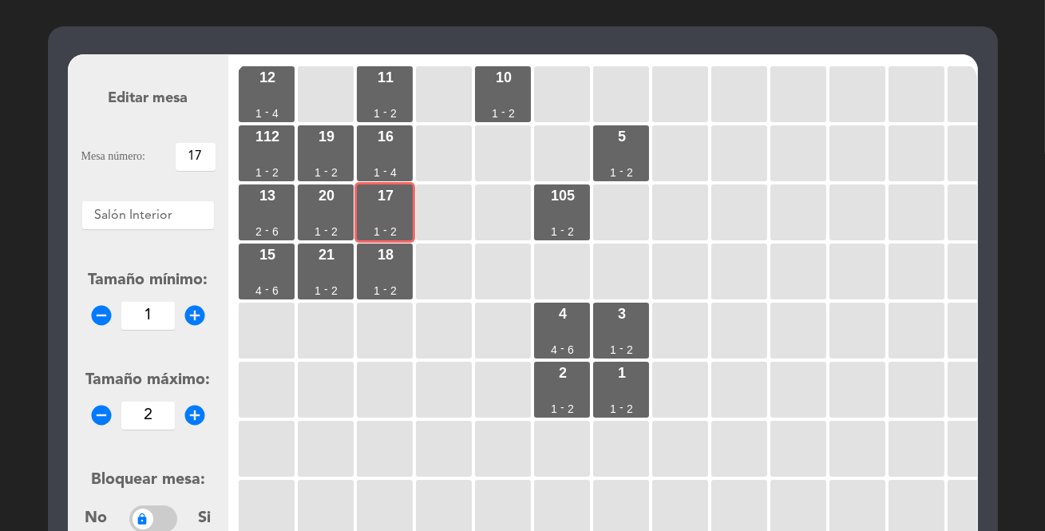
click at [197, 410] on icon "add_circle" at bounding box center [195, 415] width 24 height 24
type input "4"
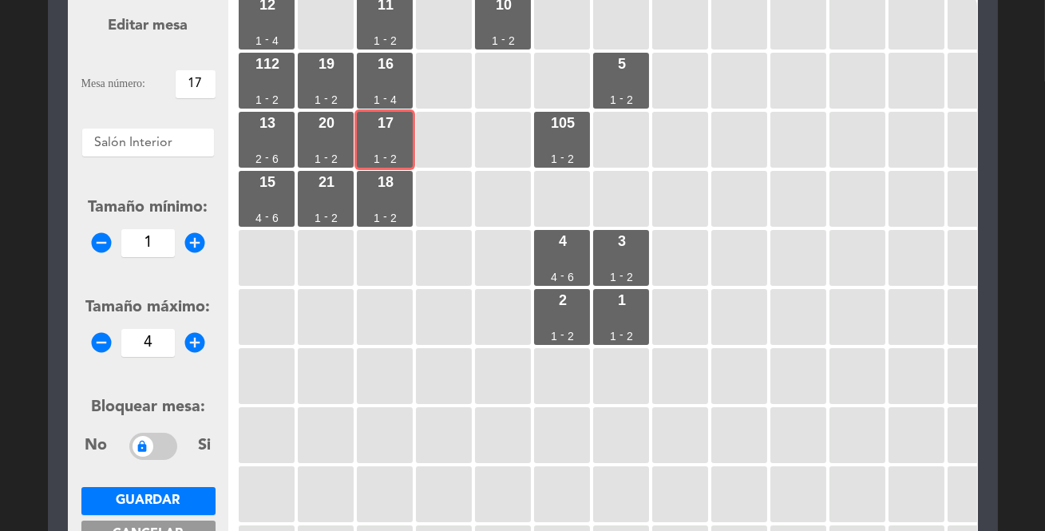
click at [169, 499] on span "Guardar" at bounding box center [149, 500] width 64 height 13
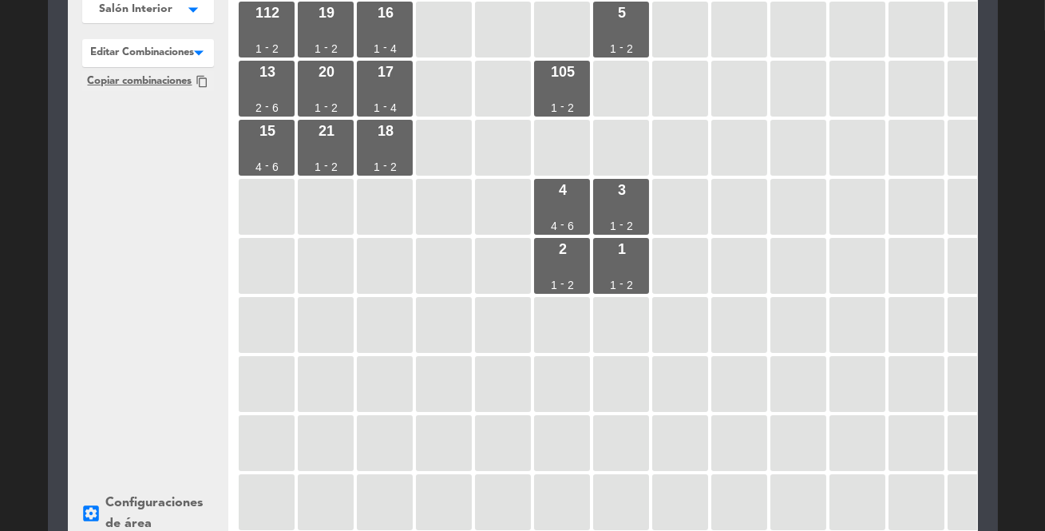
scroll to position [172, 0]
click at [390, 155] on div "18 1 - 2" at bounding box center [385, 149] width 56 height 56
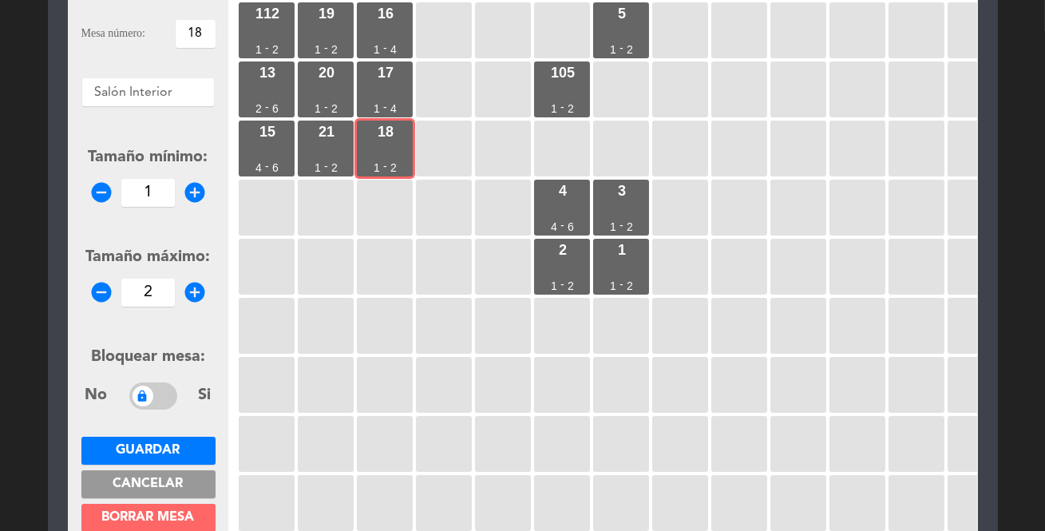
click at [192, 291] on icon "add_circle" at bounding box center [195, 292] width 24 height 24
type input "4"
click at [183, 451] on button "Guardar" at bounding box center [148, 451] width 134 height 28
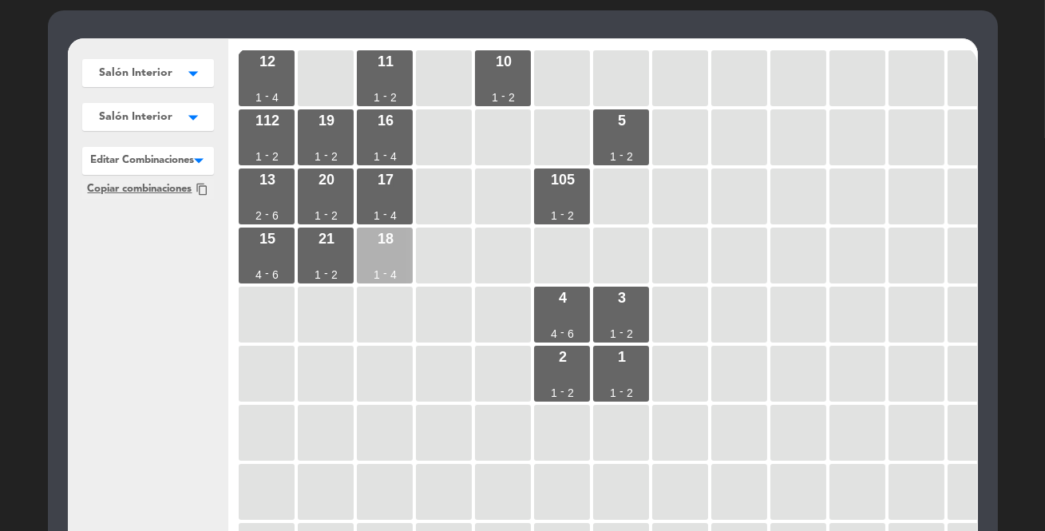
scroll to position [54, 0]
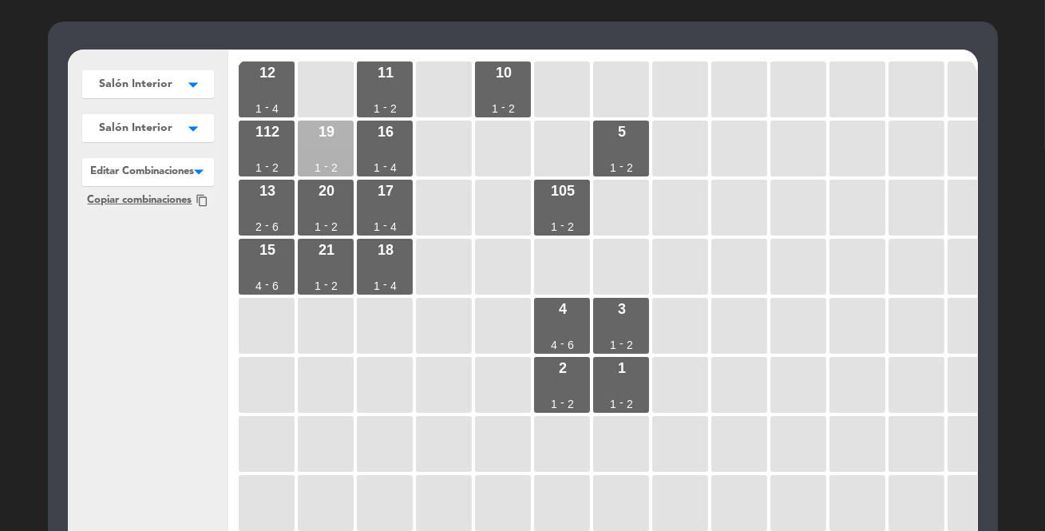
click at [322, 148] on div "19 1 - 2" at bounding box center [326, 149] width 56 height 56
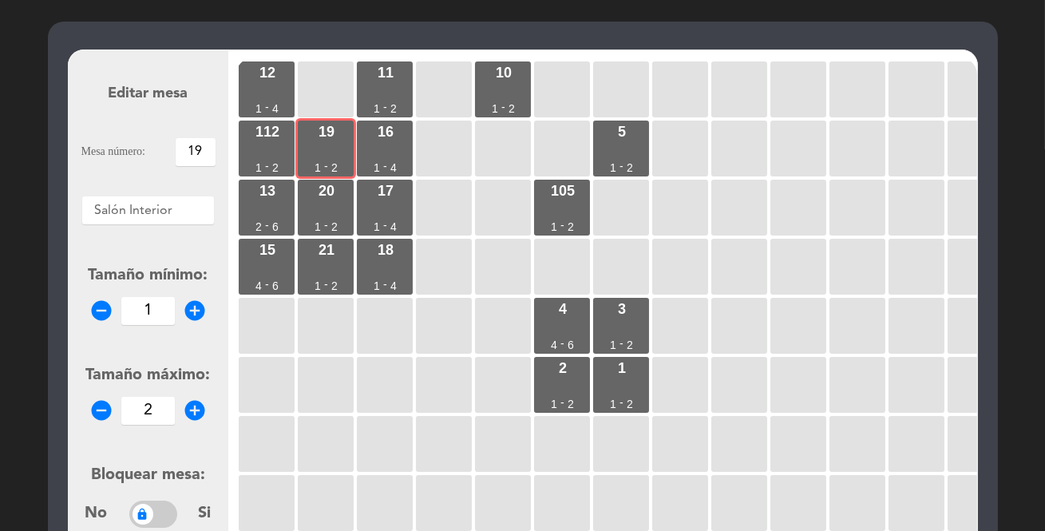
click at [200, 410] on icon "add_circle" at bounding box center [195, 410] width 24 height 24
type input "4"
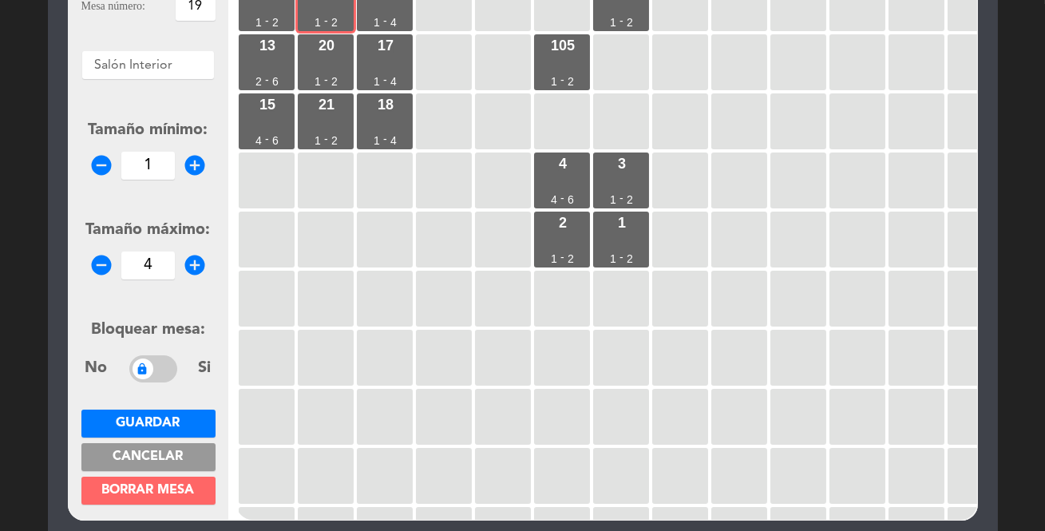
click at [186, 419] on button "Guardar" at bounding box center [148, 424] width 134 height 28
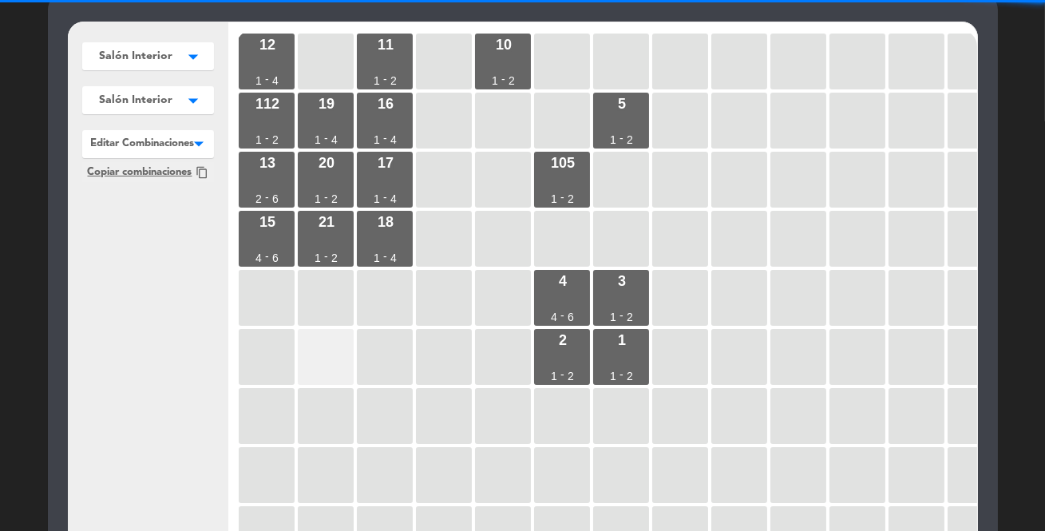
scroll to position [81, 0]
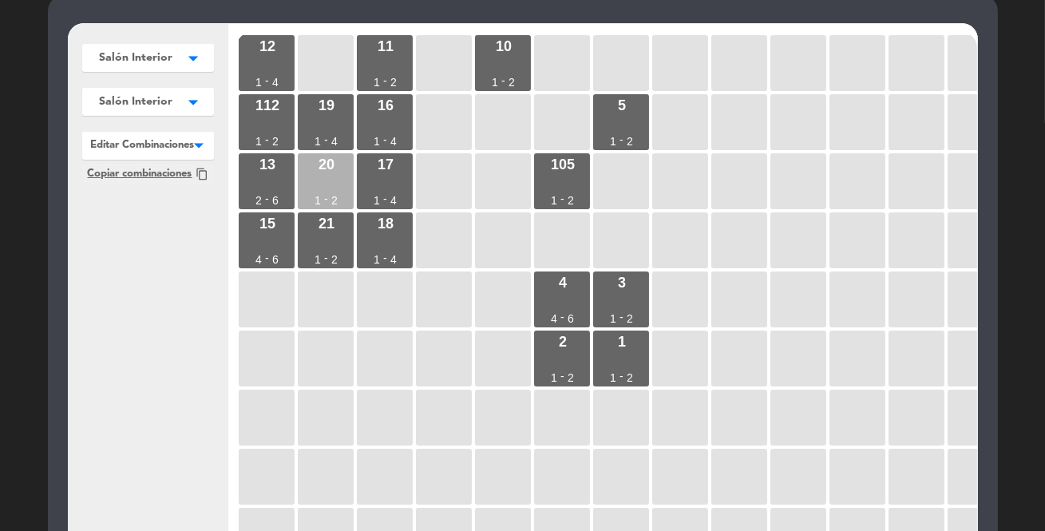
click at [331, 187] on div "20 1 - 2" at bounding box center [326, 181] width 56 height 56
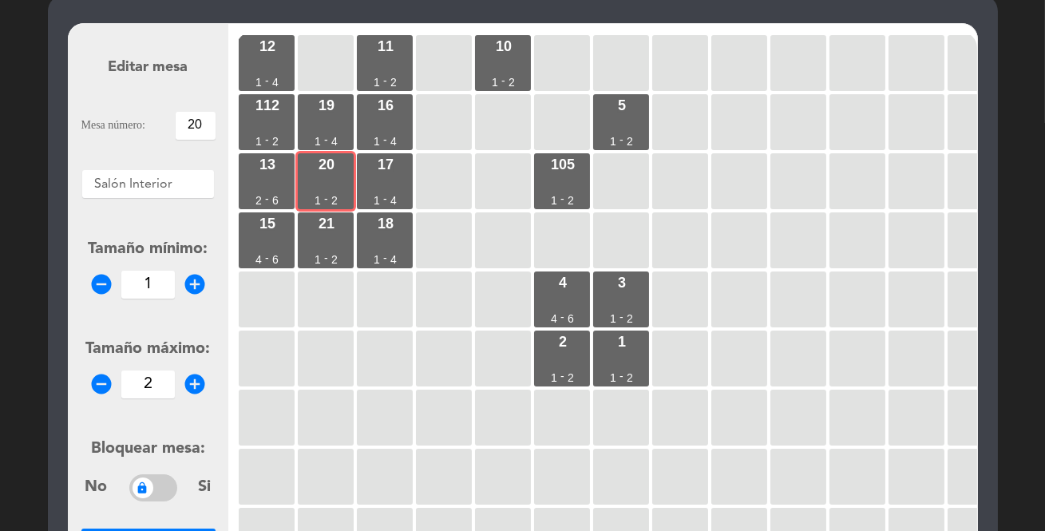
click at [193, 381] on icon "add_circle" at bounding box center [195, 384] width 24 height 24
type input "4"
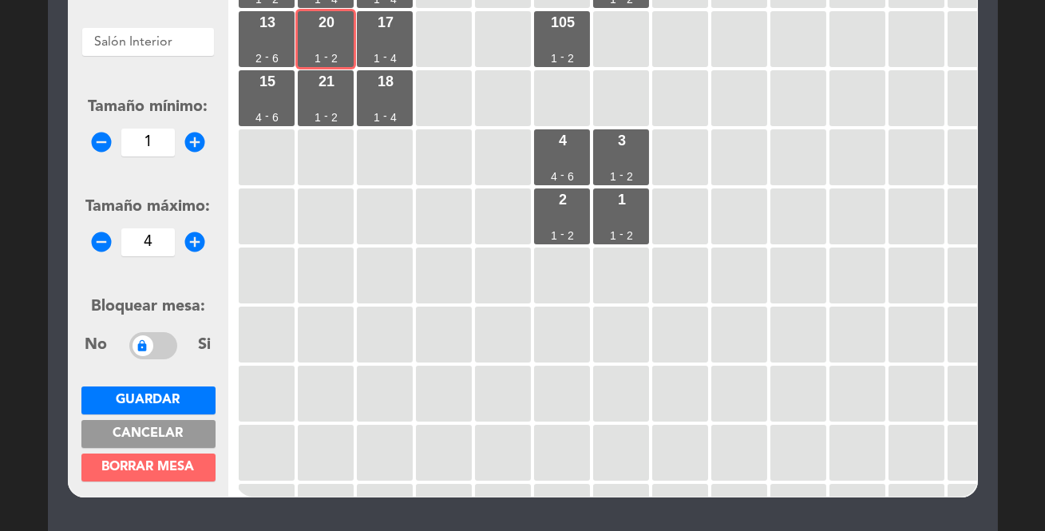
scroll to position [226, 0]
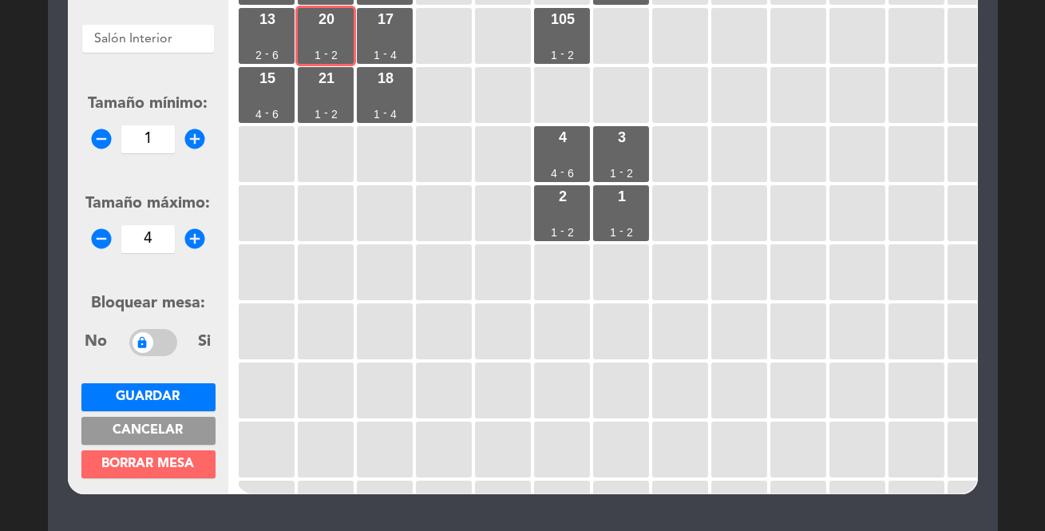
click at [196, 394] on button "Guardar" at bounding box center [148, 397] width 134 height 28
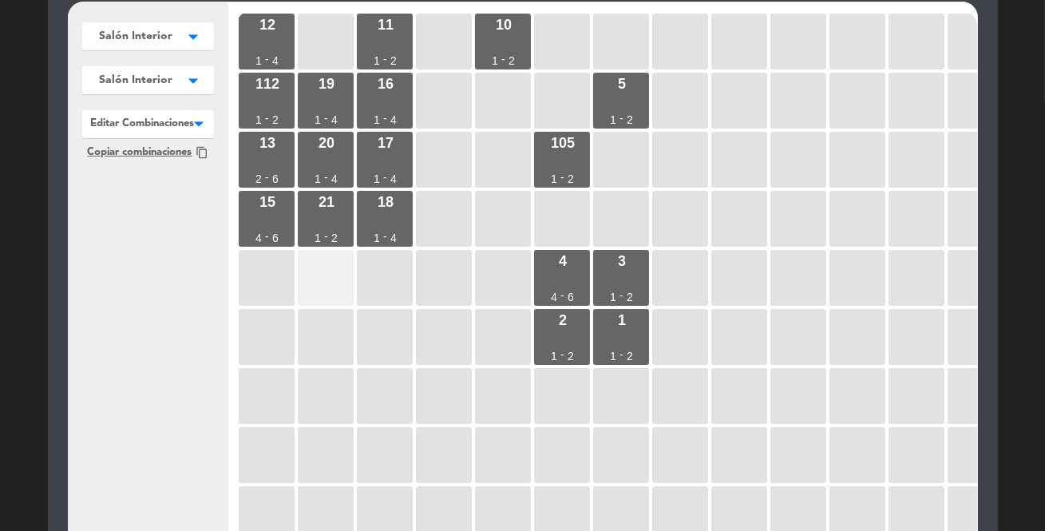
scroll to position [86, 0]
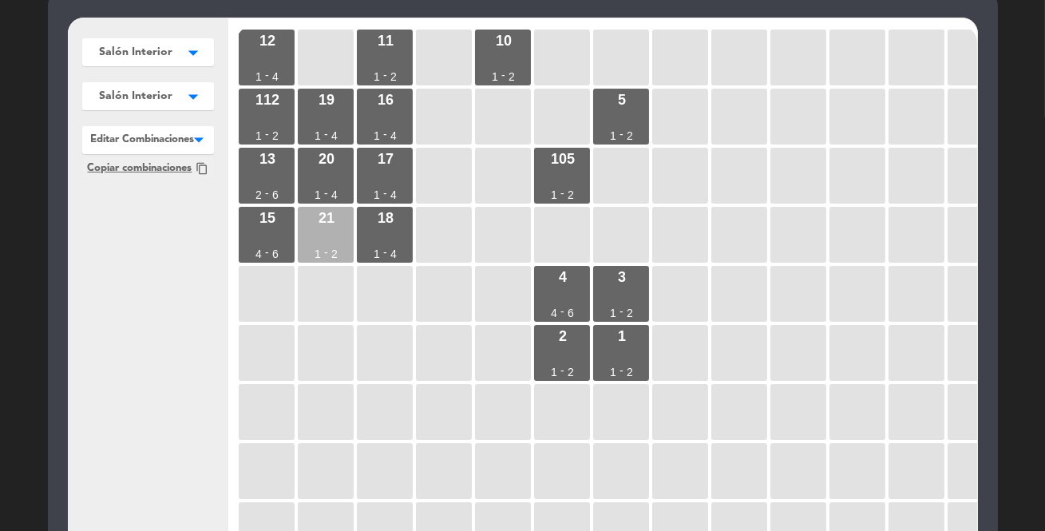
click at [324, 239] on div "21 1 - 2" at bounding box center [326, 235] width 56 height 56
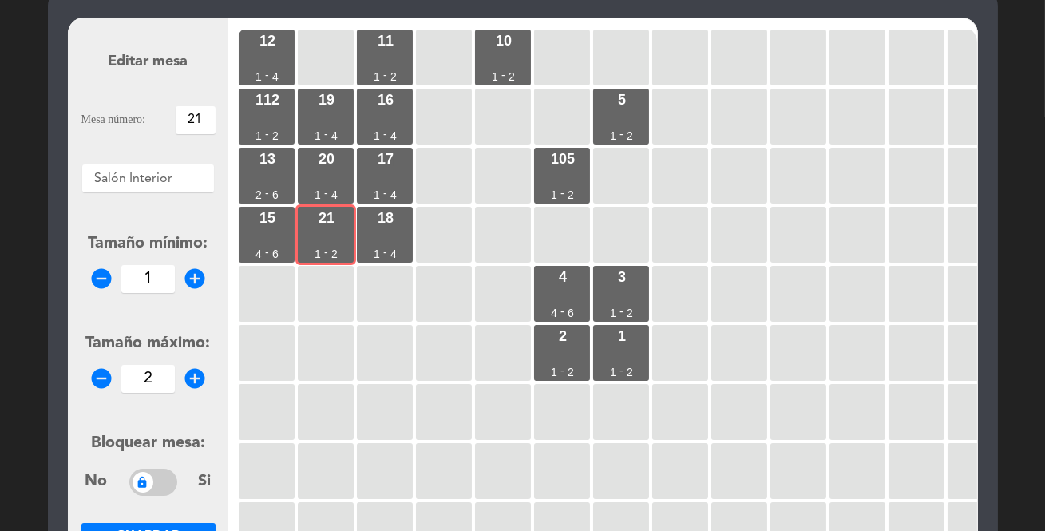
click at [193, 379] on icon "add_circle" at bounding box center [195, 378] width 24 height 24
type input "4"
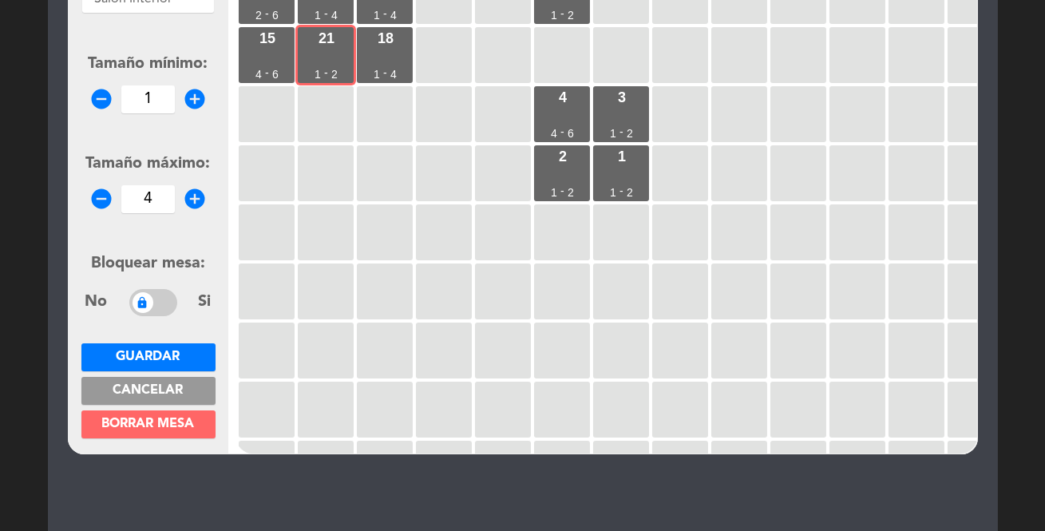
scroll to position [303, 0]
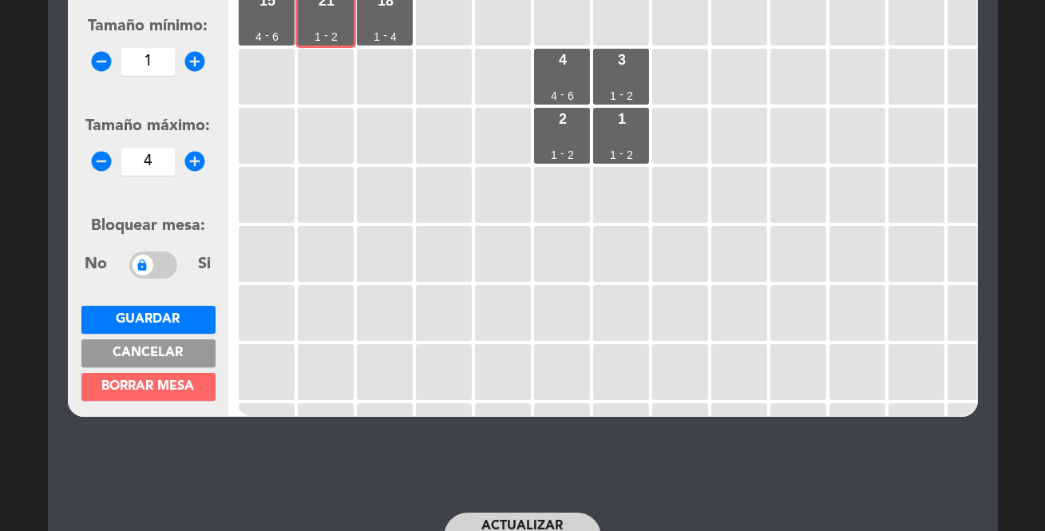
click at [191, 317] on button "Guardar" at bounding box center [148, 320] width 134 height 28
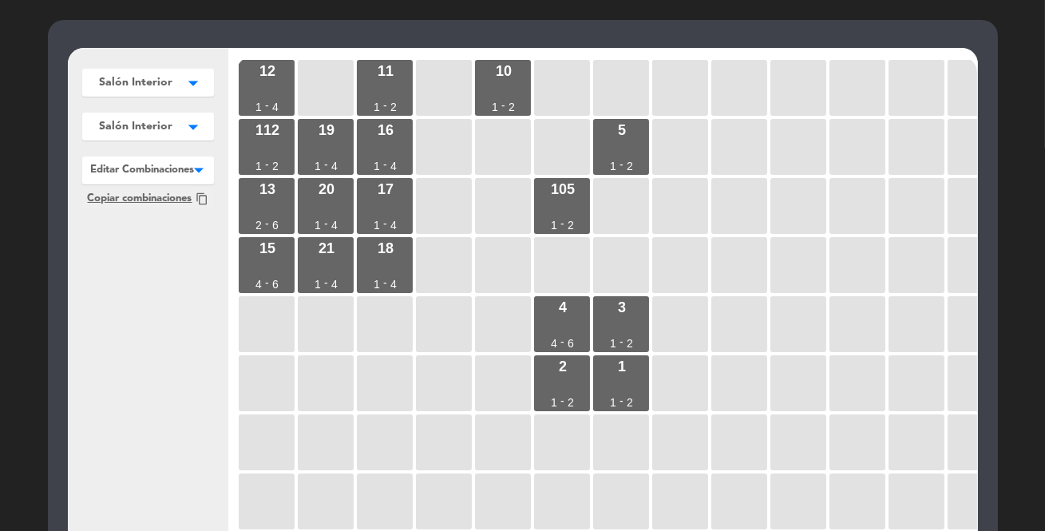
scroll to position [30, 0]
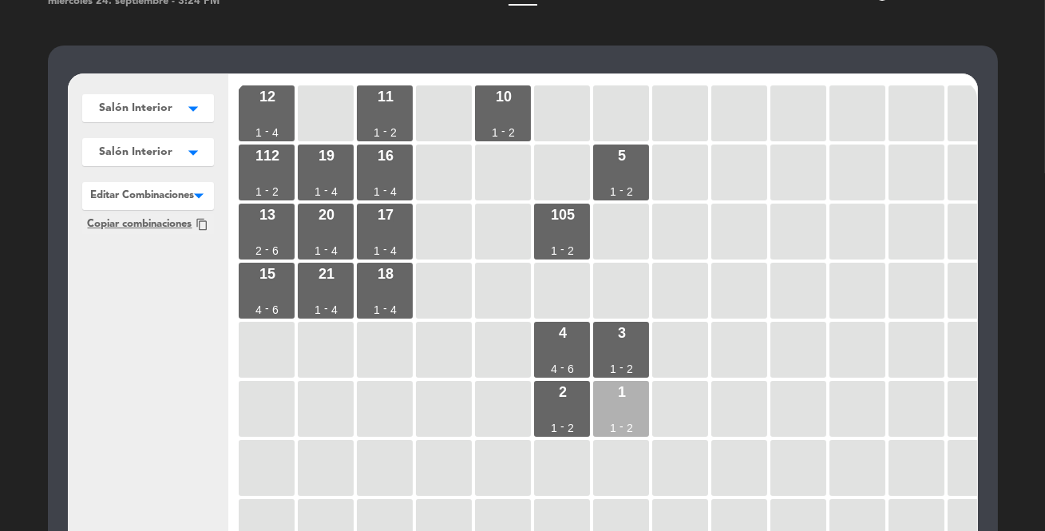
click at [617, 429] on div "1 1 - 2" at bounding box center [621, 409] width 56 height 56
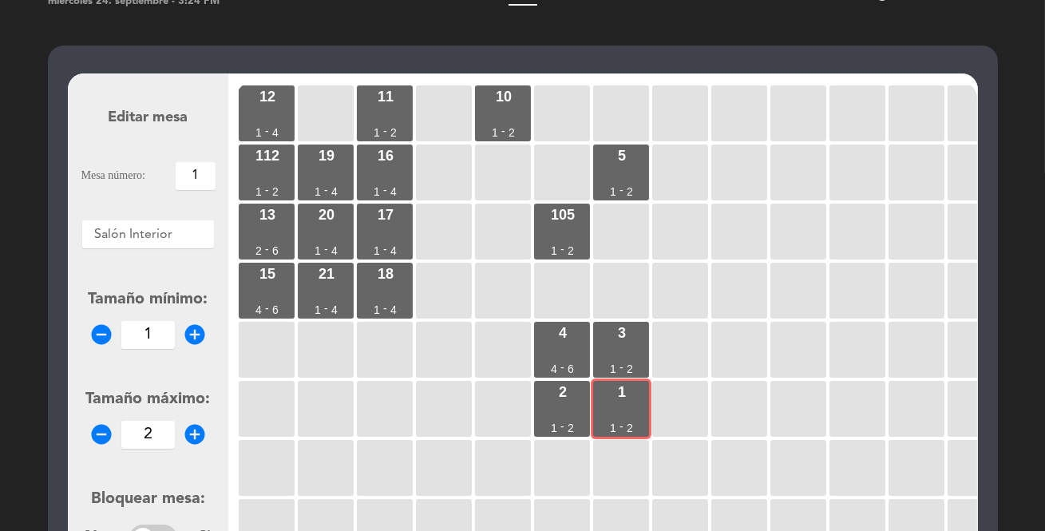
click at [198, 431] on icon "add_circle" at bounding box center [195, 434] width 24 height 24
type input "6"
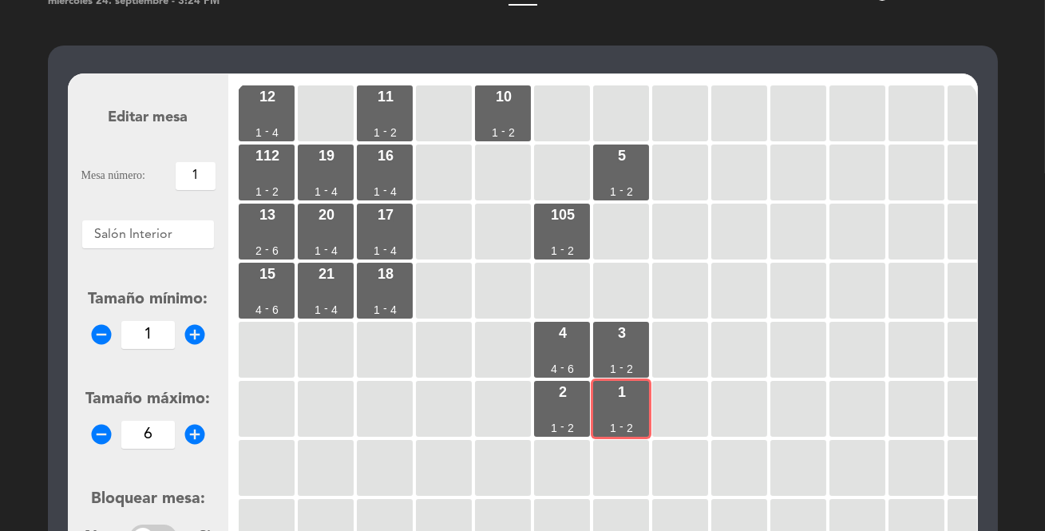
scroll to position [103, 0]
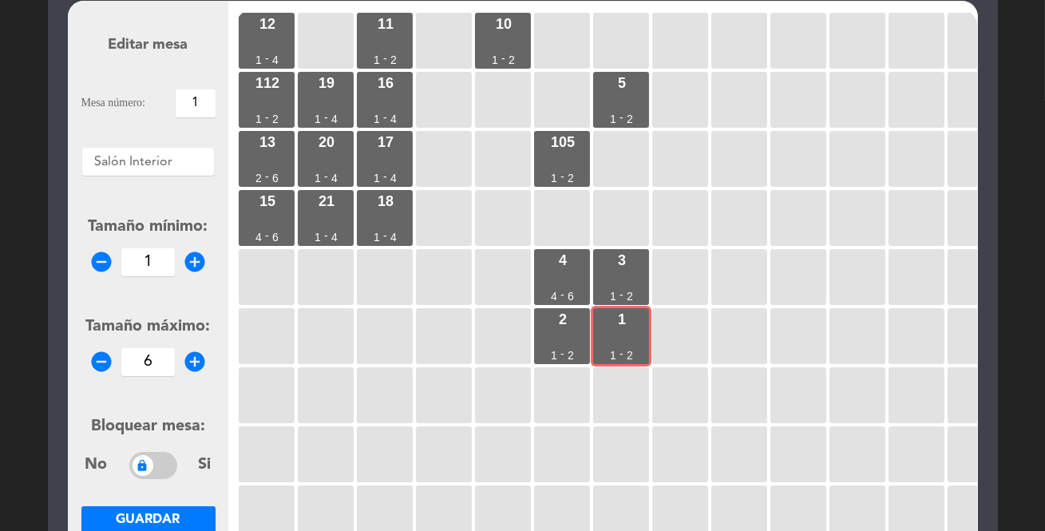
click at [172, 518] on span "Guardar" at bounding box center [149, 519] width 64 height 13
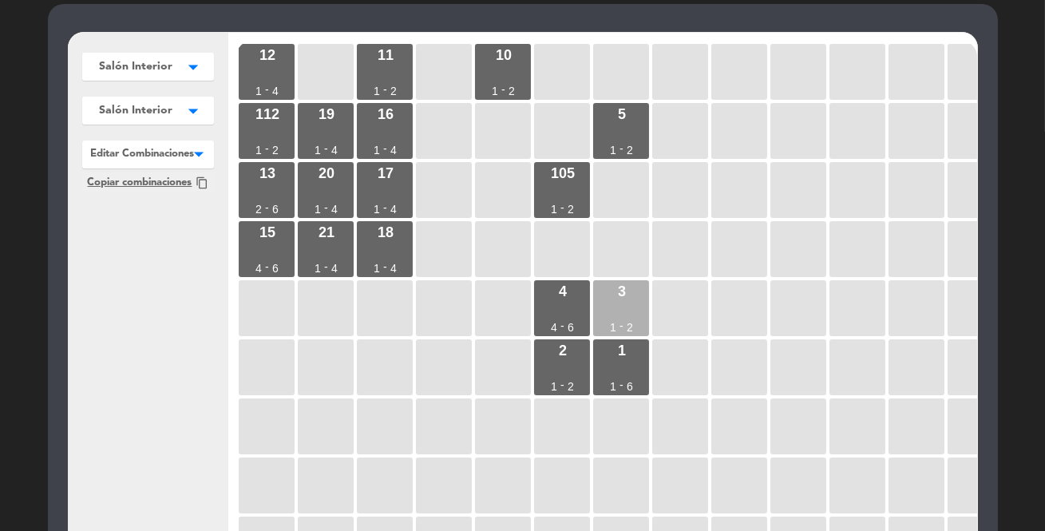
scroll to position [30, 0]
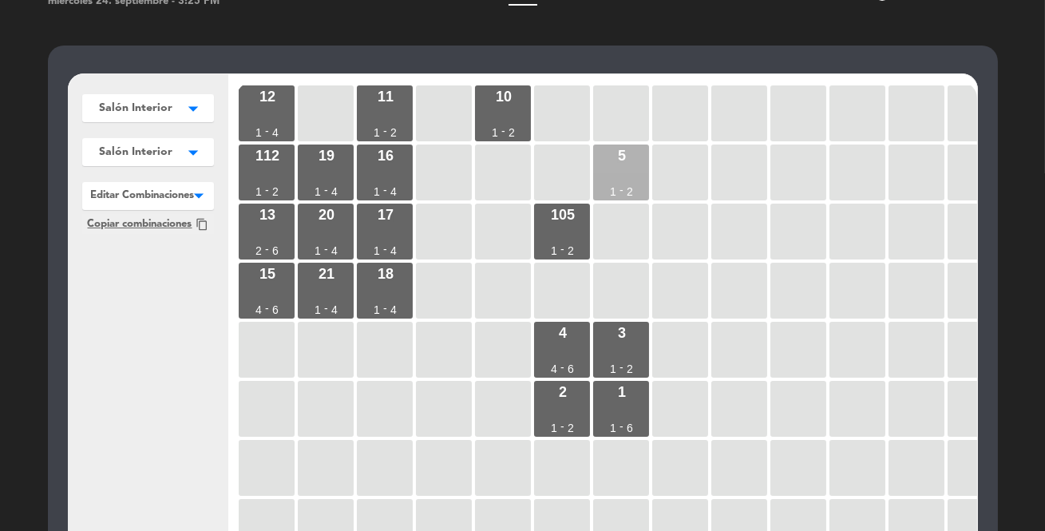
click at [616, 175] on div "5 1 - 2" at bounding box center [621, 172] width 56 height 56
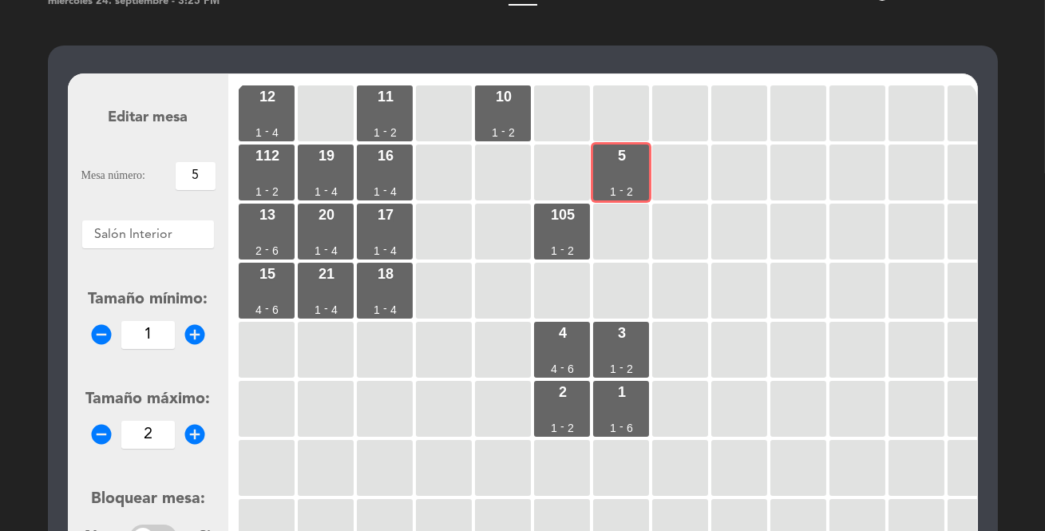
click at [195, 439] on icon "add_circle" at bounding box center [195, 434] width 24 height 24
type input "4"
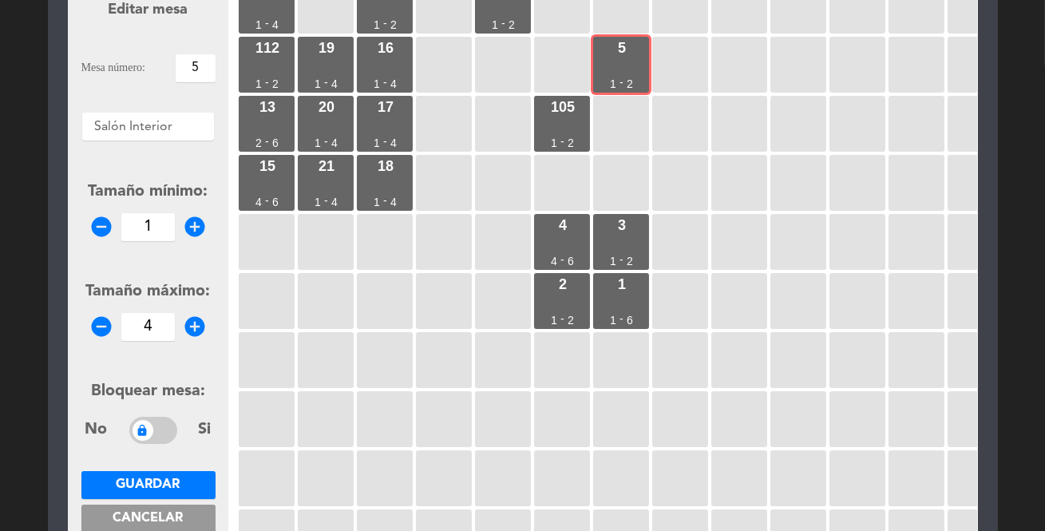
scroll to position [176, 0]
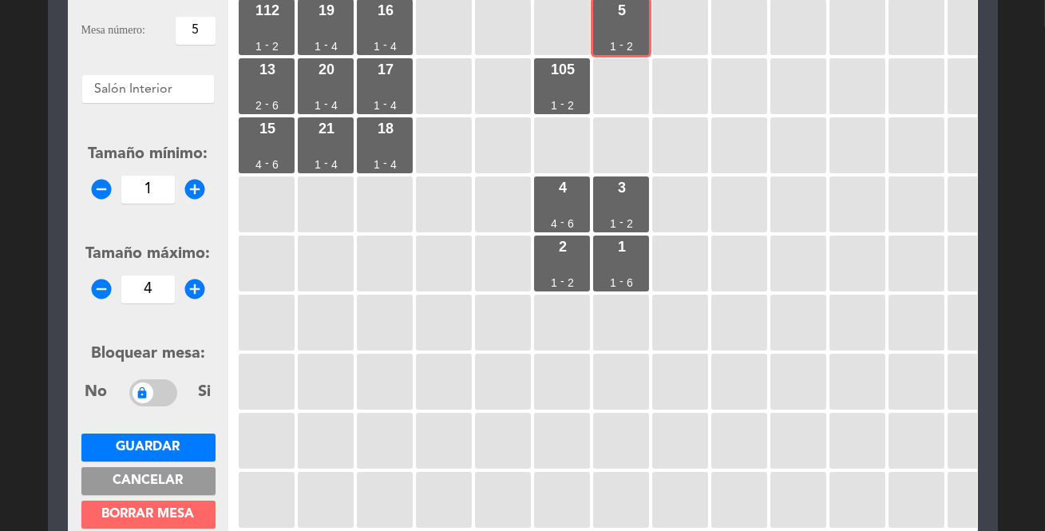
click at [188, 444] on button "Guardar" at bounding box center [148, 447] width 134 height 28
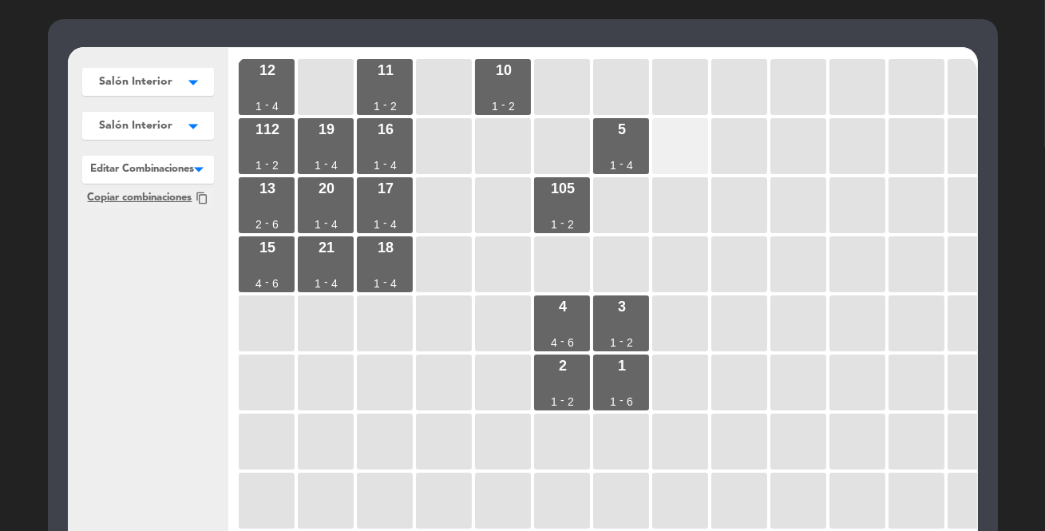
scroll to position [0, 0]
